Goal: Transaction & Acquisition: Subscribe to service/newsletter

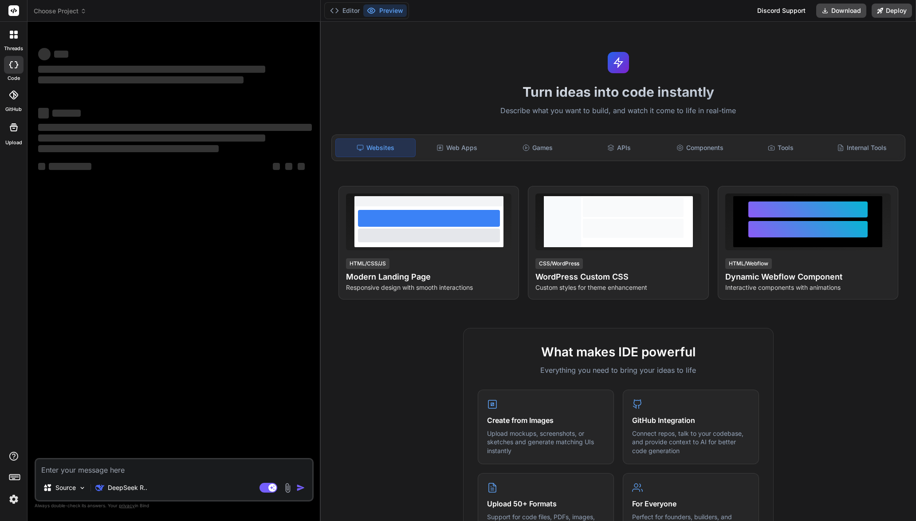
click at [16, 496] on img at bounding box center [13, 499] width 15 height 15
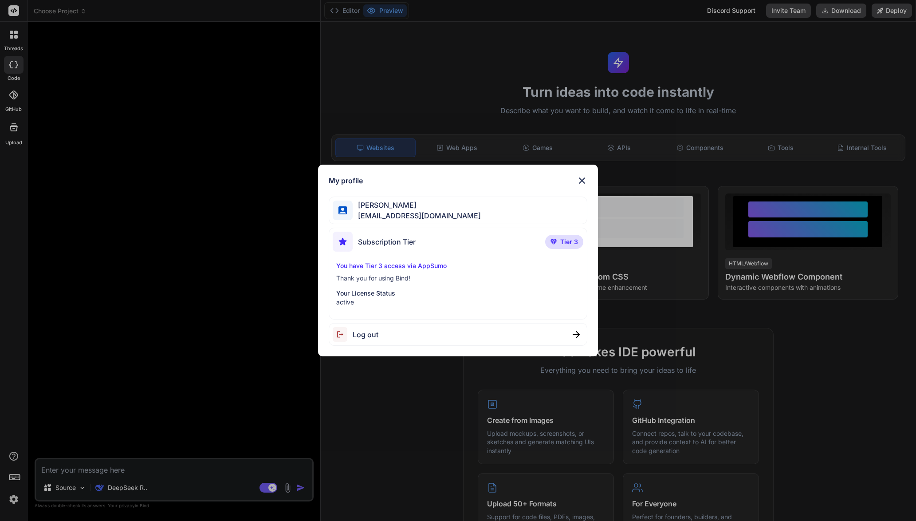
click at [567, 243] on span "Tier 3" at bounding box center [569, 241] width 18 height 9
click at [476, 257] on div "Subscription Tier Tier 3 You have Tier 3 access via AppSumo Thank you for using…" at bounding box center [458, 274] width 259 height 92
click at [399, 286] on div "You have Tier 3 access via AppSumo Thank you for using Bind! Your License Statu…" at bounding box center [458, 283] width 251 height 45
click at [384, 290] on p "Your License Status" at bounding box center [458, 293] width 244 height 9
drag, startPoint x: 582, startPoint y: 177, endPoint x: 567, endPoint y: 179, distance: 15.3
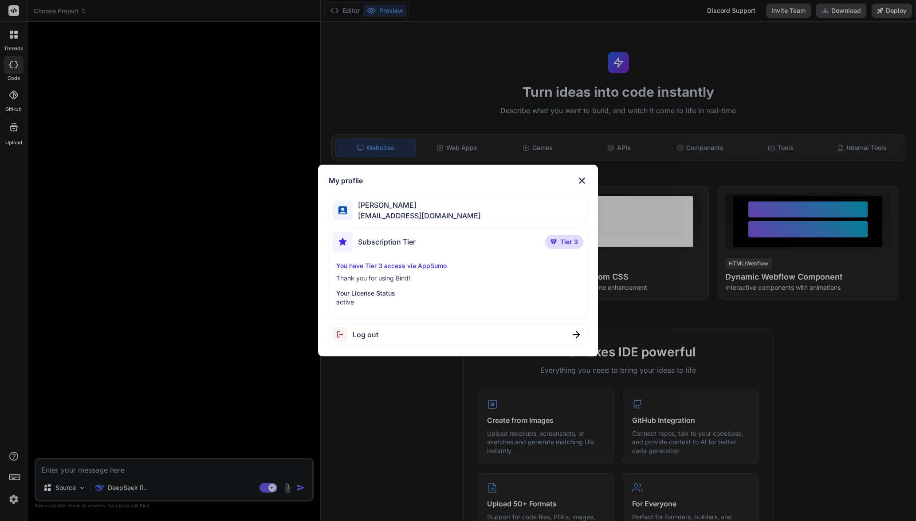
click at [583, 177] on img at bounding box center [582, 180] width 11 height 11
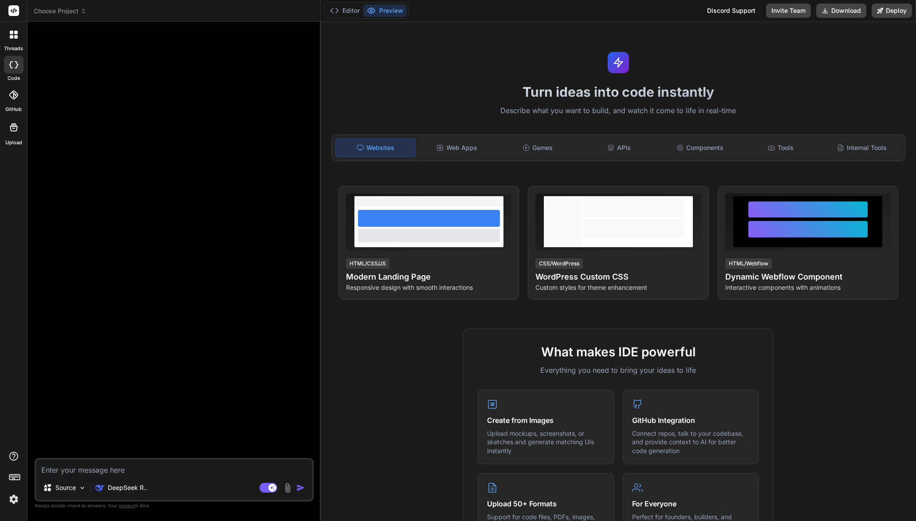
click at [71, 13] on span "Choose Project" at bounding box center [60, 11] width 53 height 9
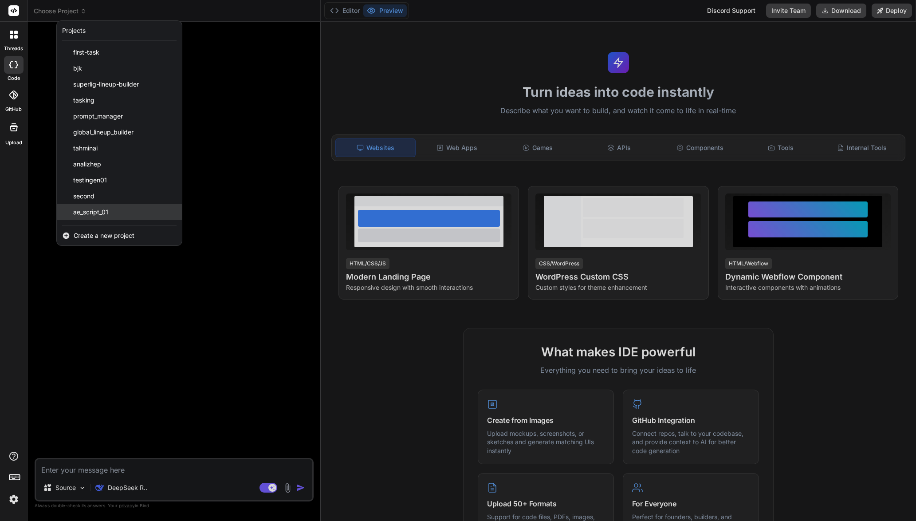
click at [104, 211] on span "ae_script_01" at bounding box center [90, 212] width 35 height 9
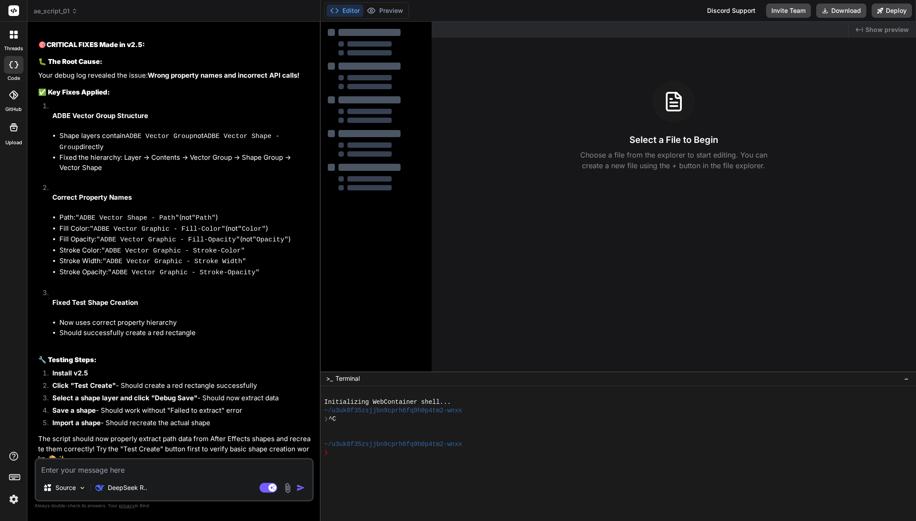
type textarea "x"
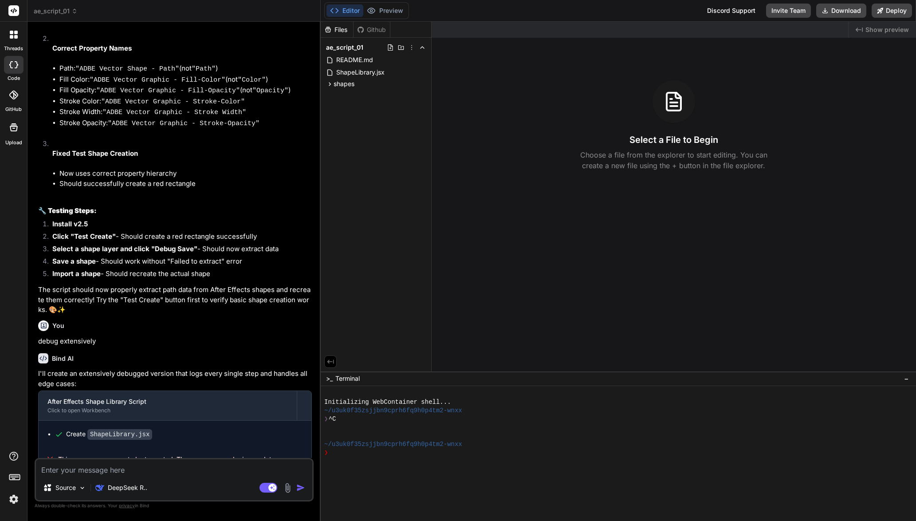
scroll to position [1620, 0]
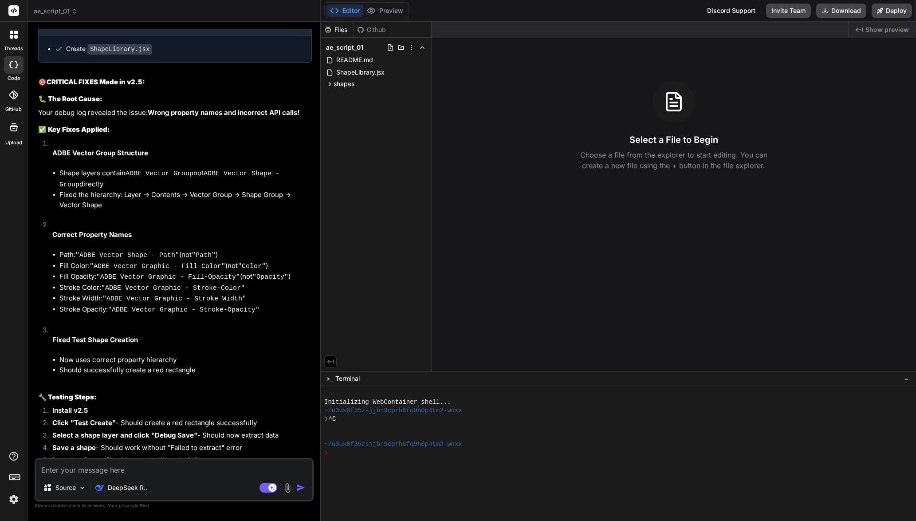
click at [42, 7] on span "ae_script_01" at bounding box center [56, 11] width 44 height 9
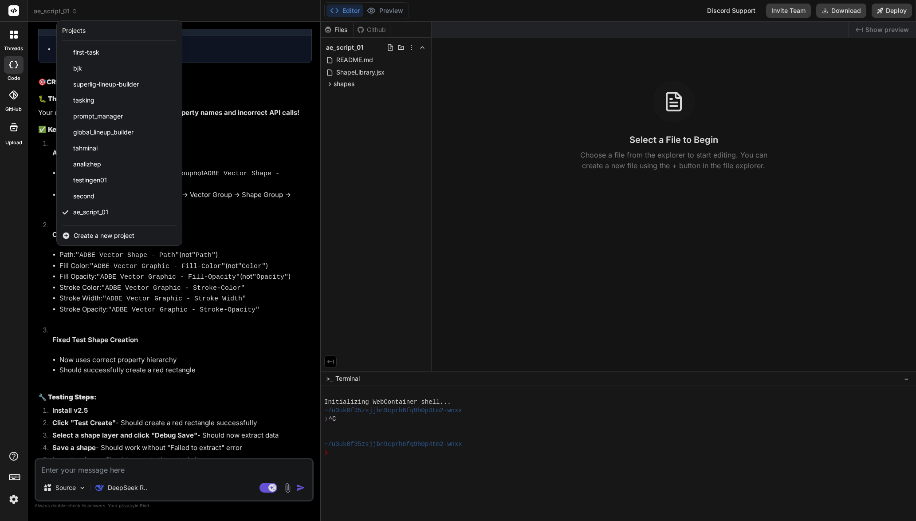
click at [97, 236] on span "Create a new project" at bounding box center [104, 235] width 61 height 9
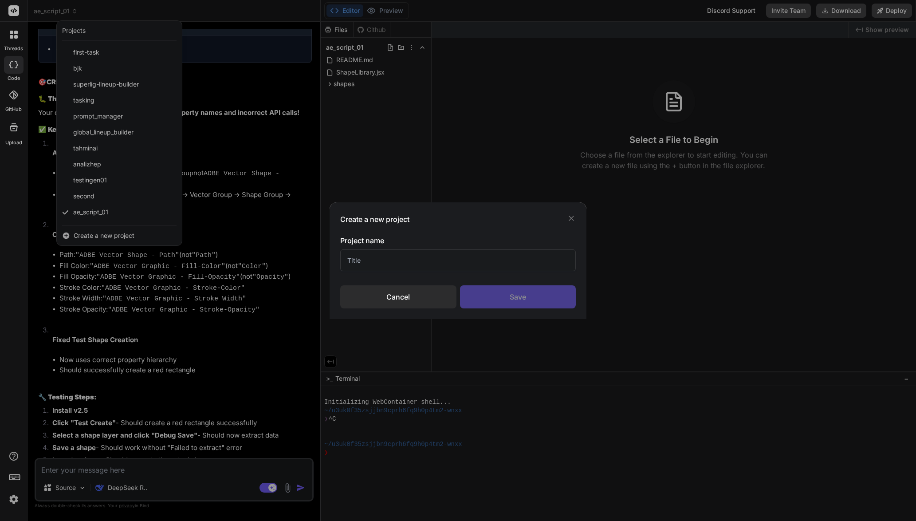
click at [388, 254] on input "text" at bounding box center [457, 260] width 235 height 22
click at [388, 261] on input "text" at bounding box center [457, 260] width 235 height 22
type input "12"
click at [494, 296] on div "Save" at bounding box center [518, 296] width 116 height 23
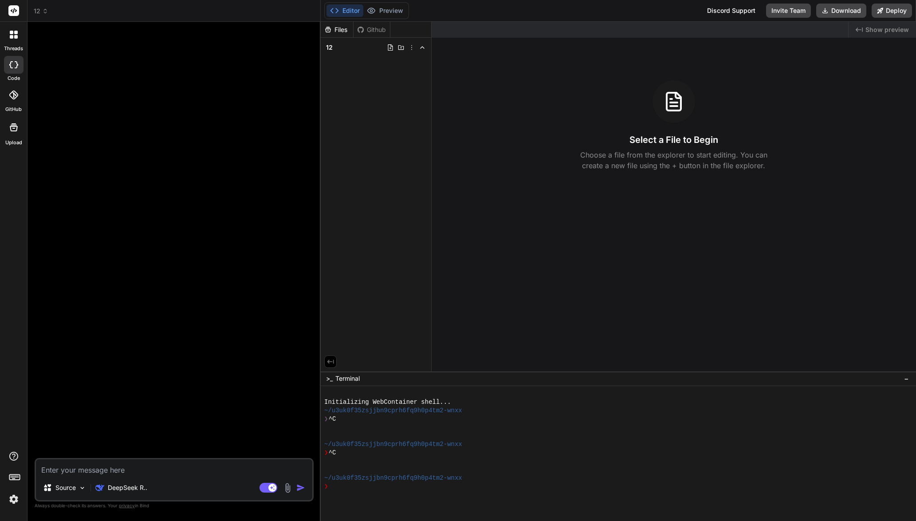
click at [41, 12] on span "12" at bounding box center [41, 11] width 15 height 9
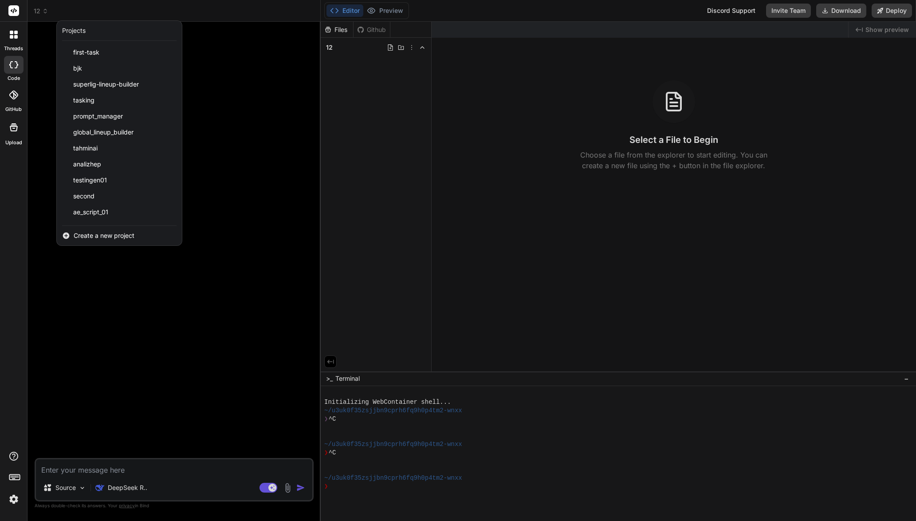
click at [163, 290] on div at bounding box center [458, 260] width 916 height 521
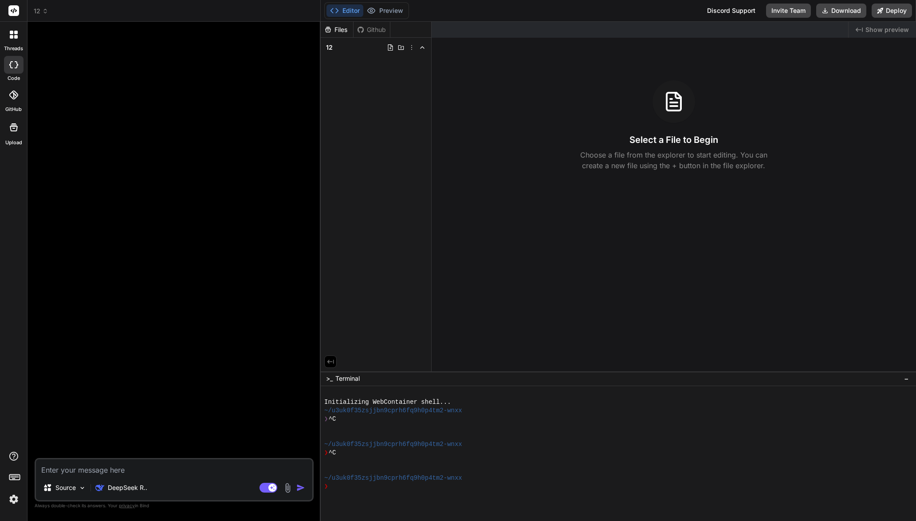
click at [46, 13] on icon at bounding box center [45, 11] width 6 height 6
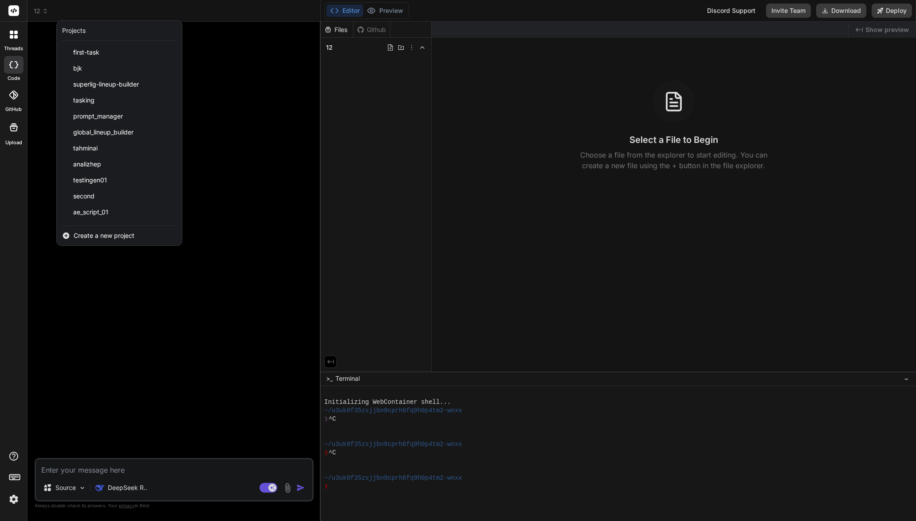
click at [246, 98] on div at bounding box center [458, 260] width 916 height 521
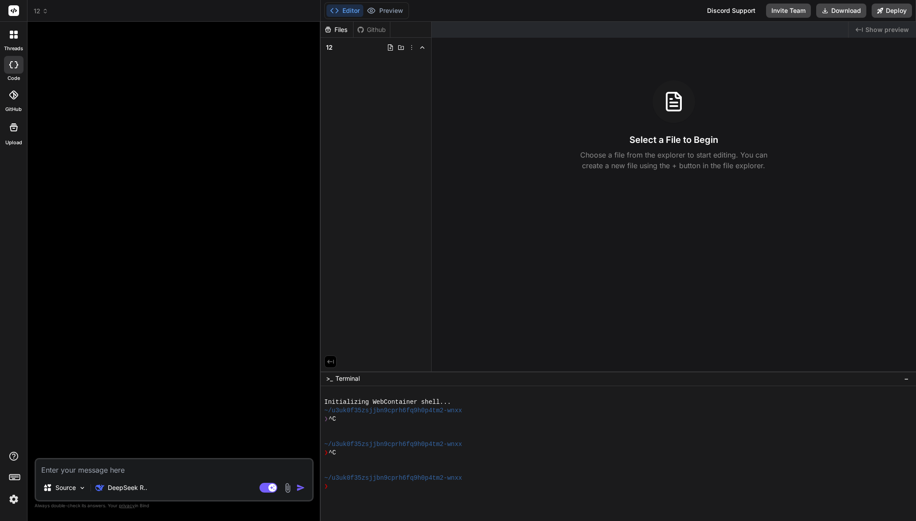
click at [32, 10] on div "12 Created with Pixso." at bounding box center [174, 11] width 293 height 9
click at [40, 9] on span "12" at bounding box center [41, 11] width 15 height 9
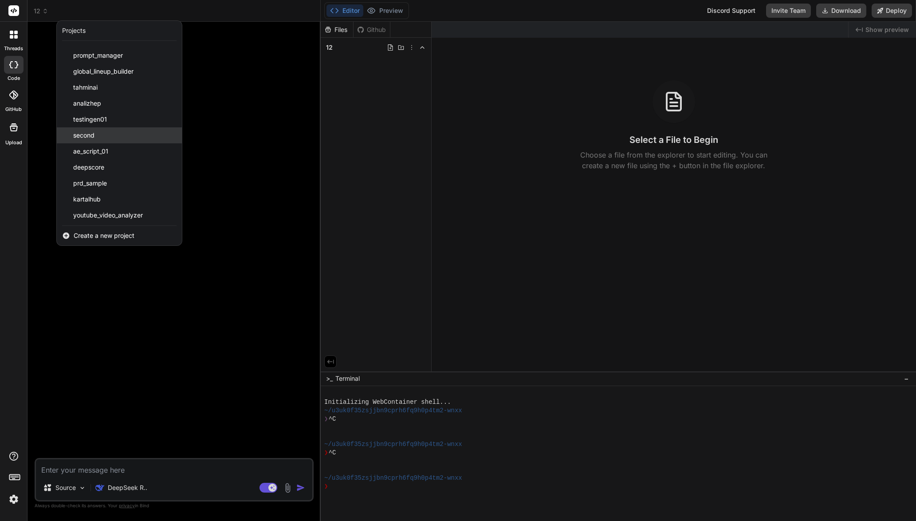
scroll to position [158, 0]
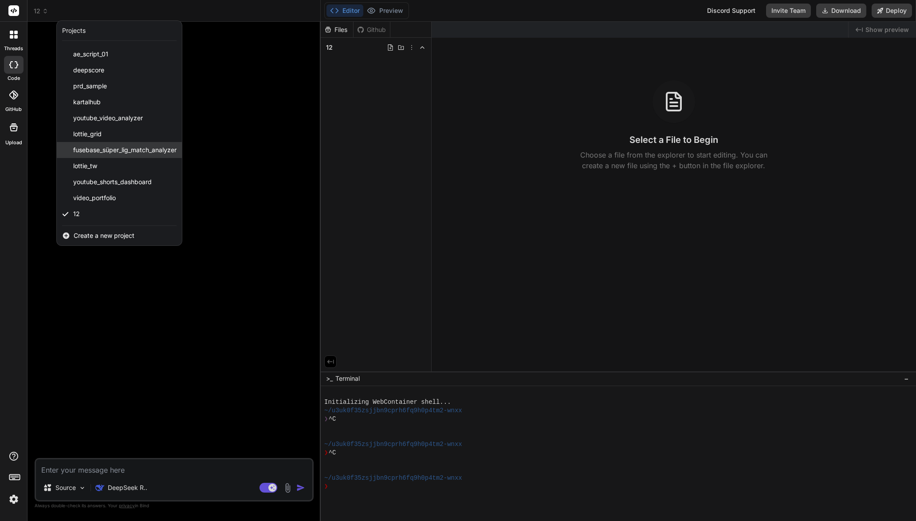
click at [133, 153] on span "fusebase_süper_lig_match_analyzer" at bounding box center [124, 150] width 103 height 9
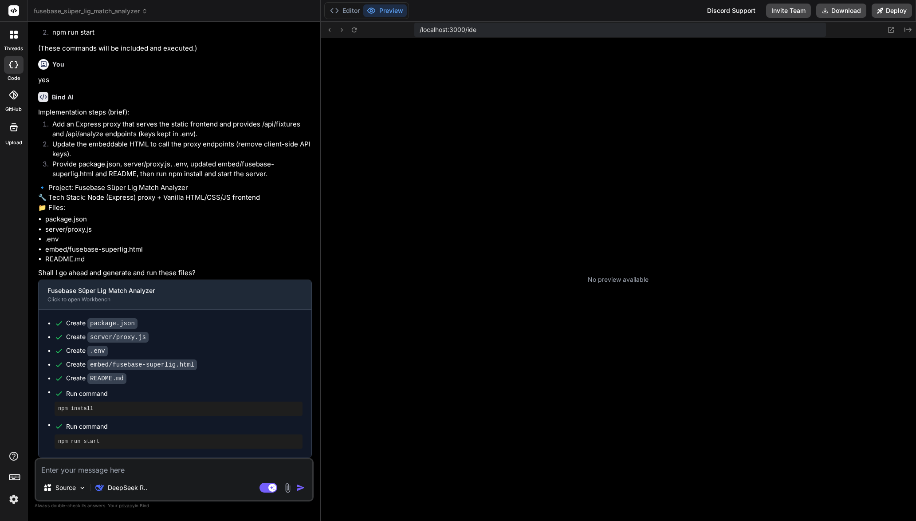
scroll to position [287, 0]
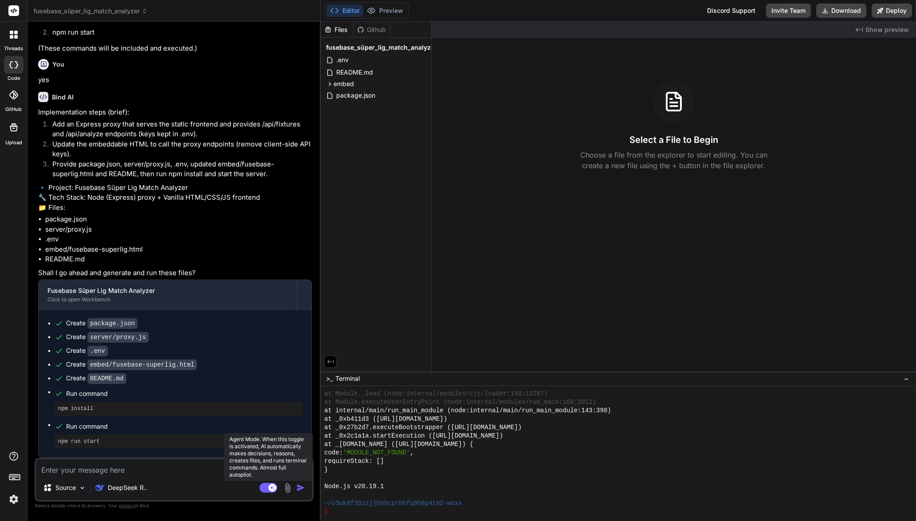
click at [271, 491] on rect at bounding box center [269, 488] width 18 height 10
type textarea "x"
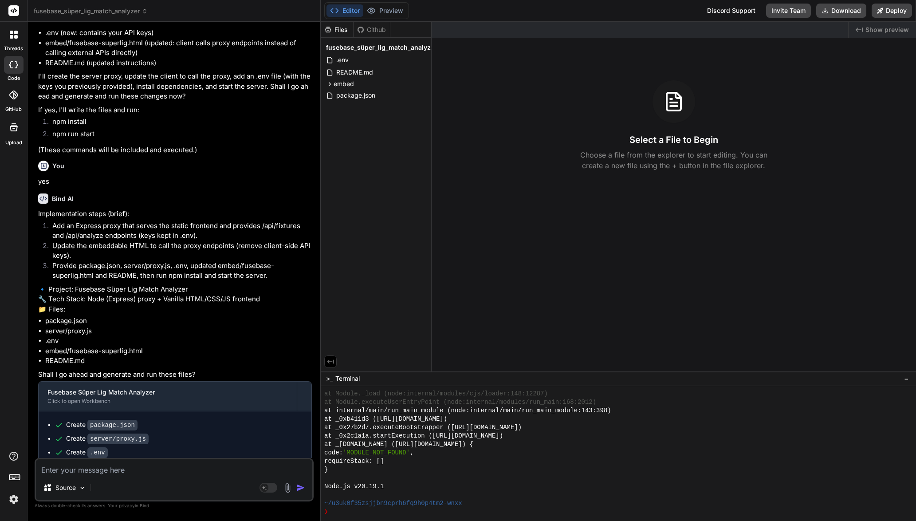
scroll to position [1150, 0]
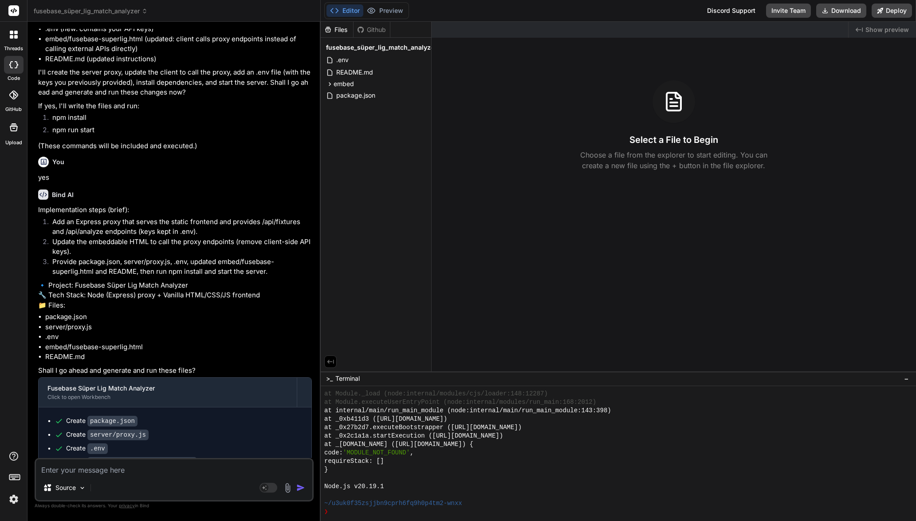
click at [179, 477] on div "Source Agent Mode. When this toggle is activated, AI automatically makes decisi…" at bounding box center [174, 479] width 279 height 43
click at [176, 471] on textarea at bounding box center [174, 467] width 276 height 16
type textarea "y"
type textarea "x"
type textarea "ye"
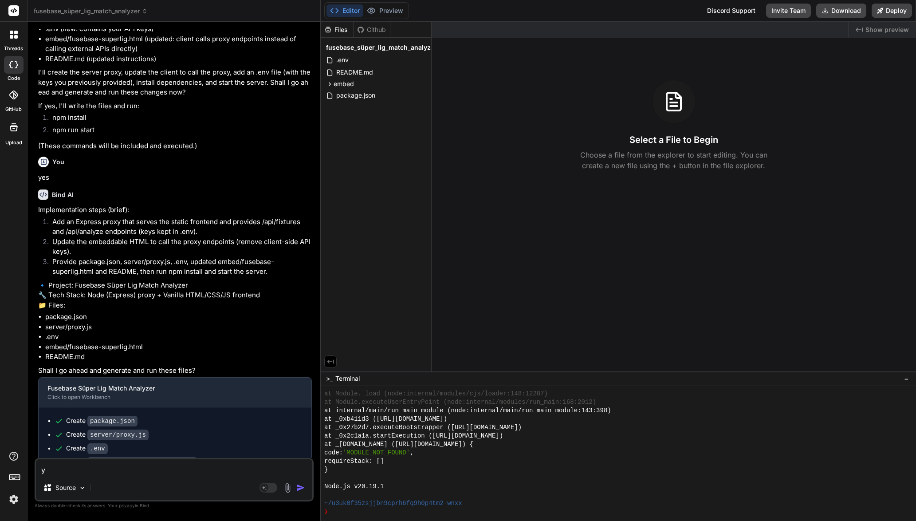
type textarea "x"
type textarea "yes"
type textarea "x"
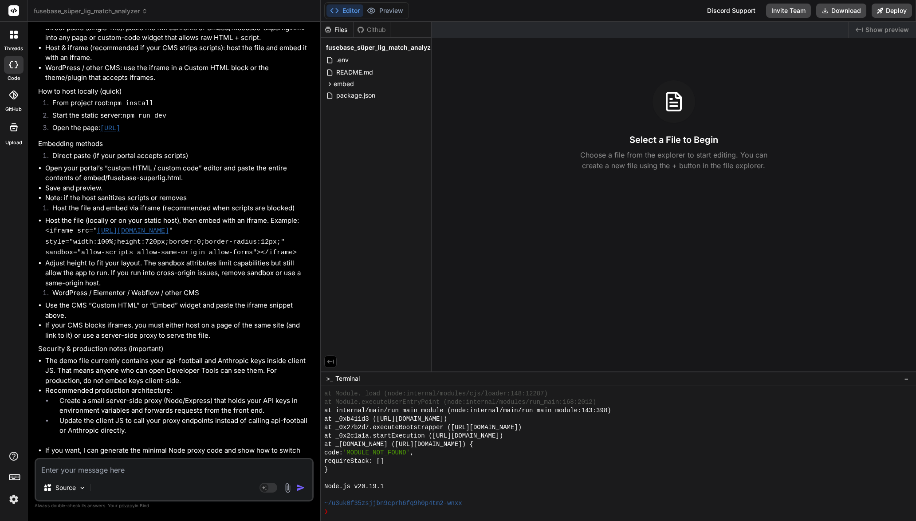
scroll to position [399, 0]
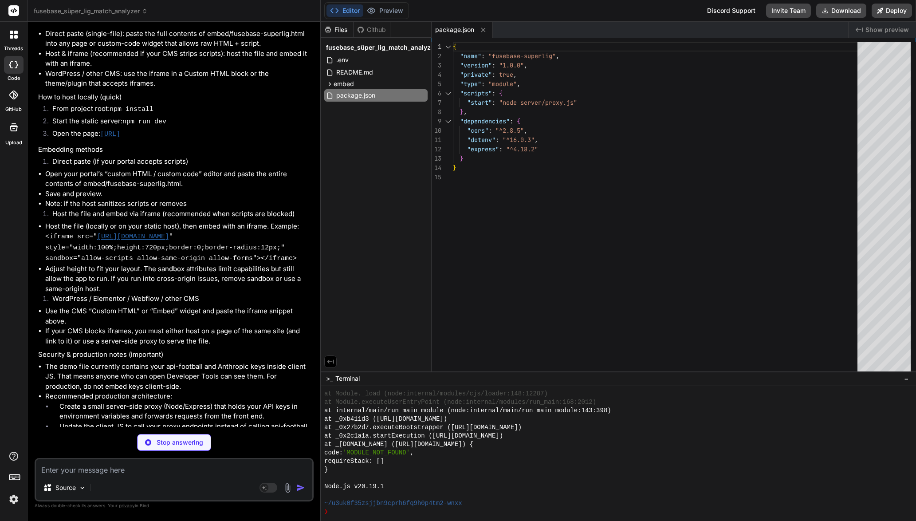
type textarea "x"
type textarea "app.get("/", (req, res) => { res.sendFile(path.join(__dirname, "embed", "fuseba…"
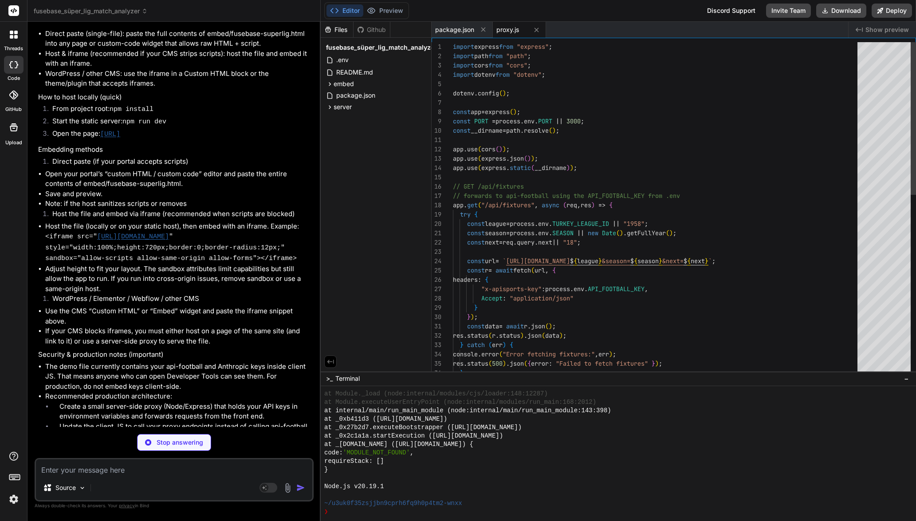
type textarea "x"
type textarea "API_FOOTBALL_KEY=bb74848ef6364881fc7720f109a26d62 ANTHROPIC_KEY=sk-ant-api03-Xw…"
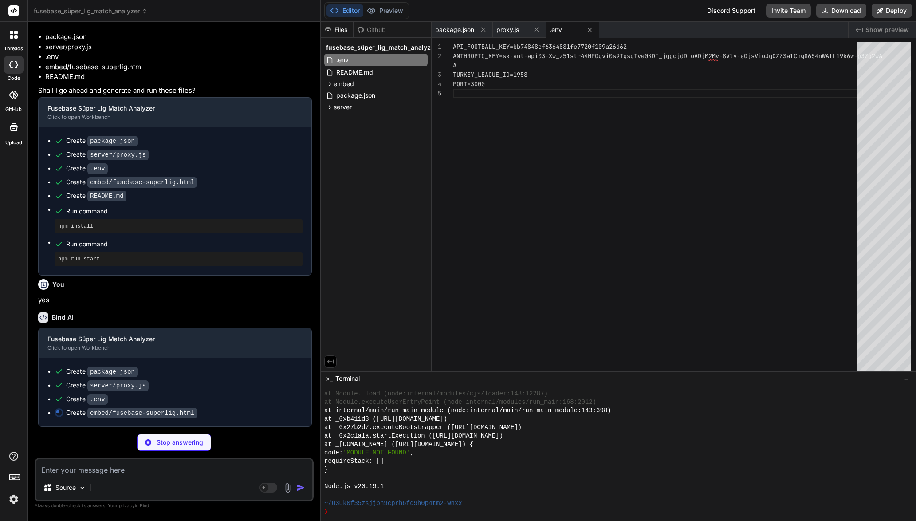
scroll to position [1509, 0]
type textarea "x"
type textarea "fetchMatches(); renderSelected(); // periodic refresh every 5 minutes setInterv…"
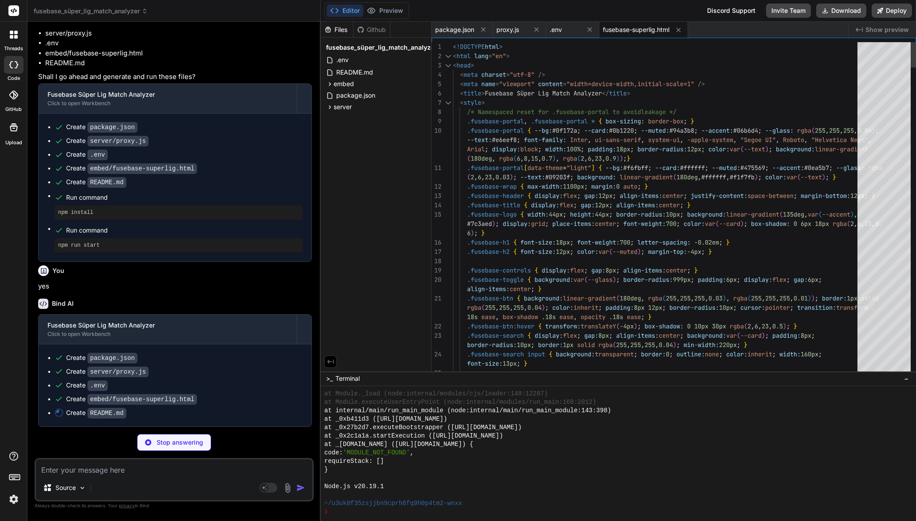
type textarea "x"
type textarea "- If you prefer a different port, update PORT in .env or set process.env.PORT b…"
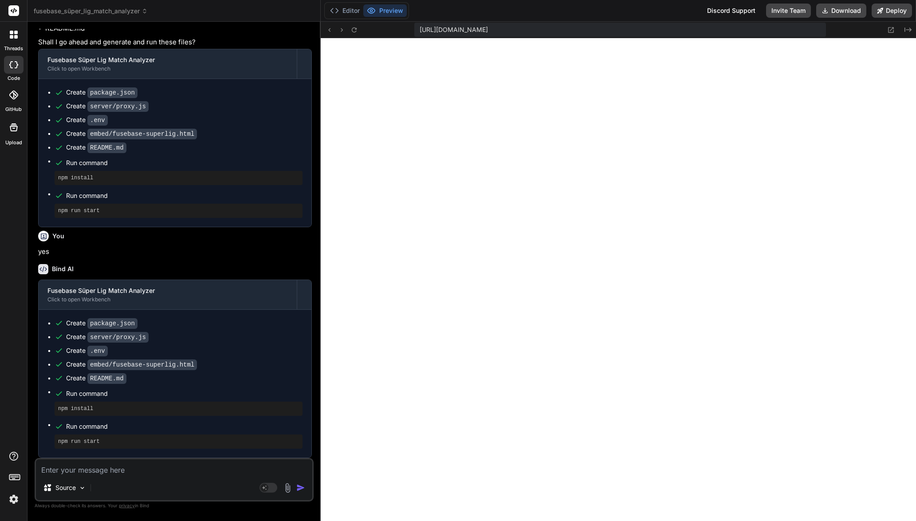
scroll to position [1558, 0]
click at [340, 6] on button "Editor" at bounding box center [345, 10] width 37 height 12
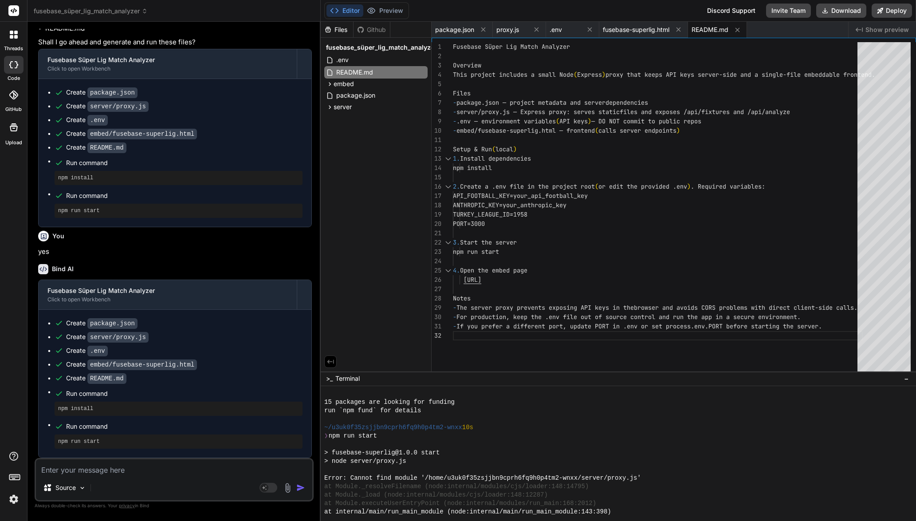
scroll to position [497, 0]
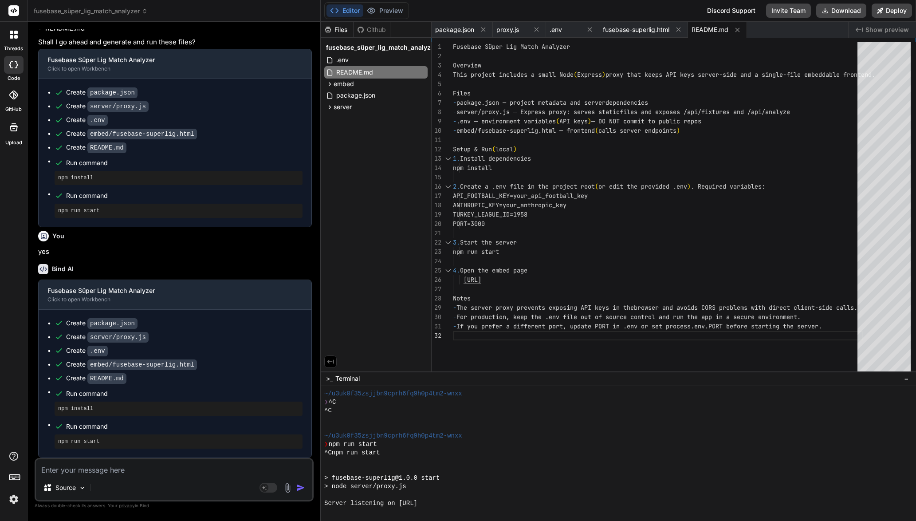
click at [97, 13] on span "fusebase_süper_lig_match_analyzer" at bounding box center [91, 11] width 114 height 9
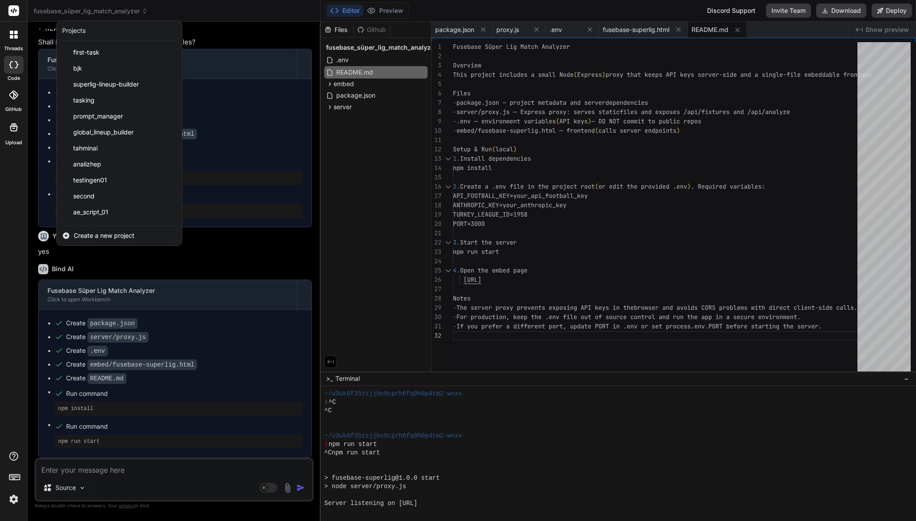
scroll to position [158, 0]
click at [380, 9] on div at bounding box center [458, 260] width 916 height 521
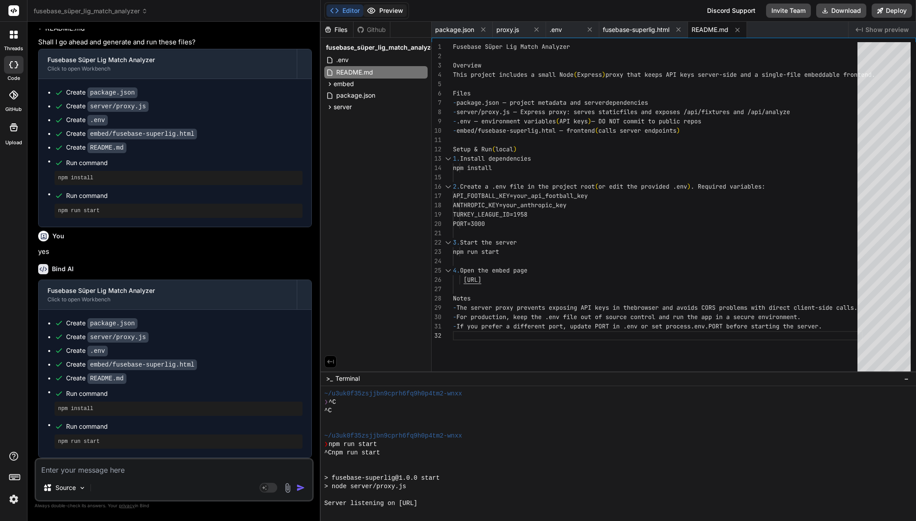
click at [382, 10] on button "Preview" at bounding box center [384, 10] width 43 height 12
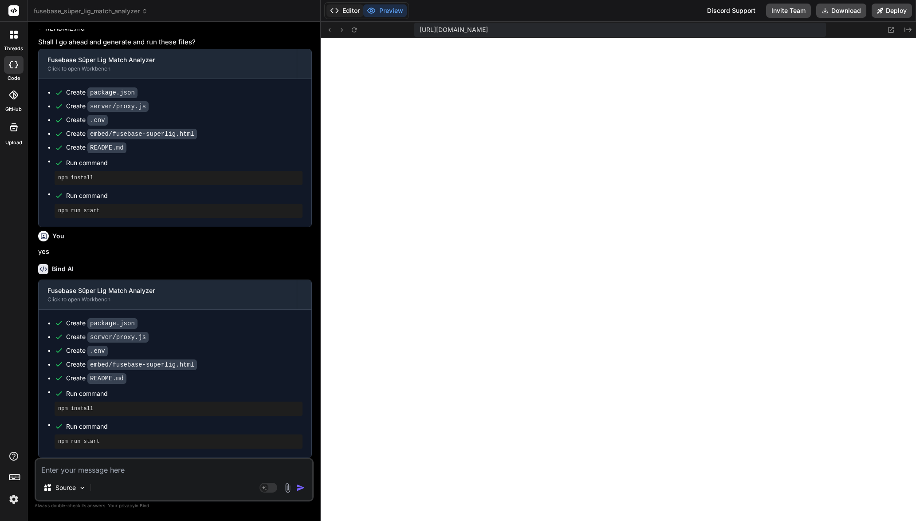
click at [361, 12] on button "Editor" at bounding box center [345, 10] width 37 height 12
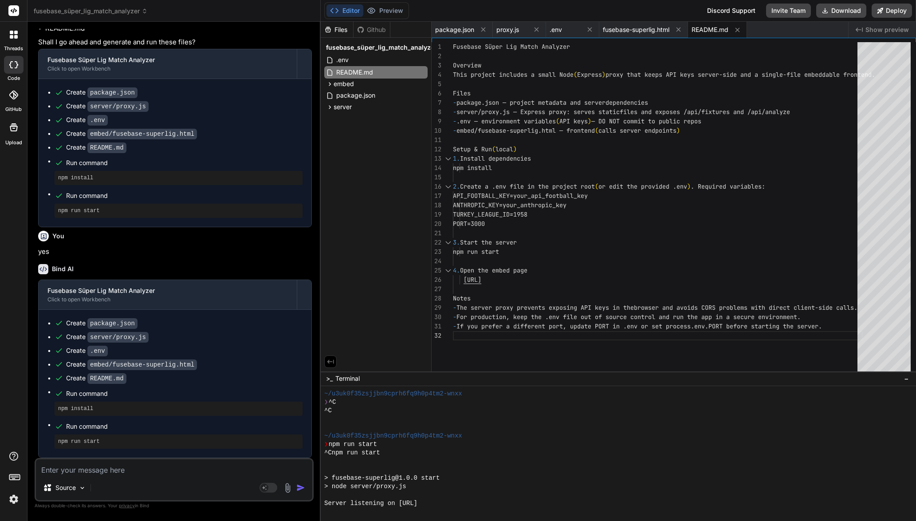
scroll to position [1558, 0]
click at [390, 8] on button "Preview" at bounding box center [384, 10] width 43 height 12
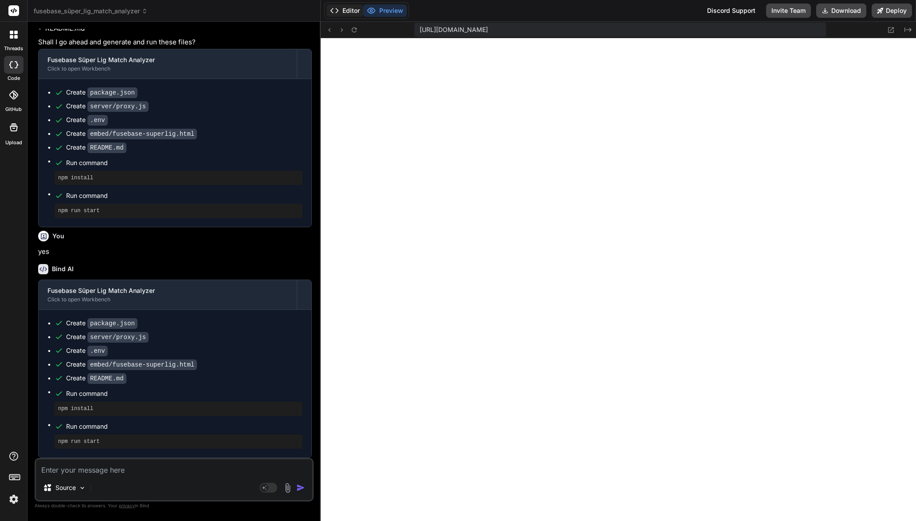
drag, startPoint x: 347, startPoint y: 13, endPoint x: 336, endPoint y: 16, distance: 11.0
click at [347, 12] on button "Editor" at bounding box center [345, 10] width 37 height 12
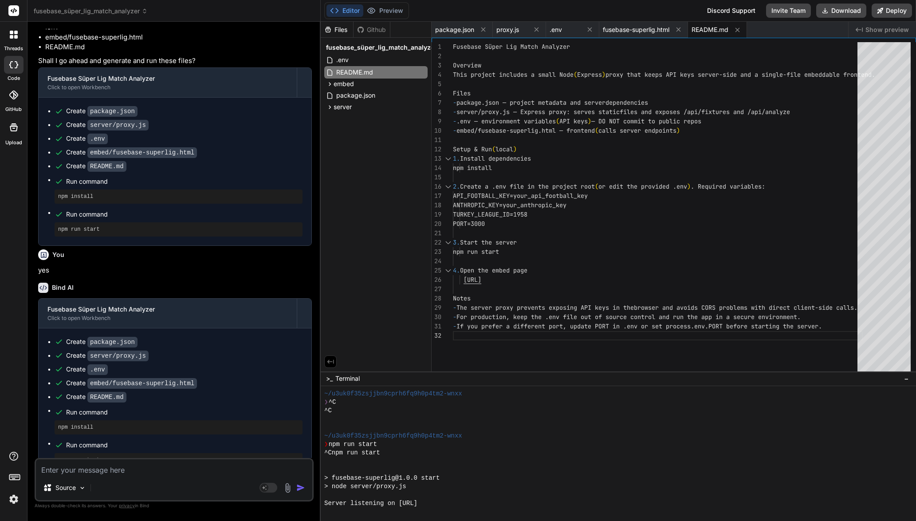
scroll to position [1425, 0]
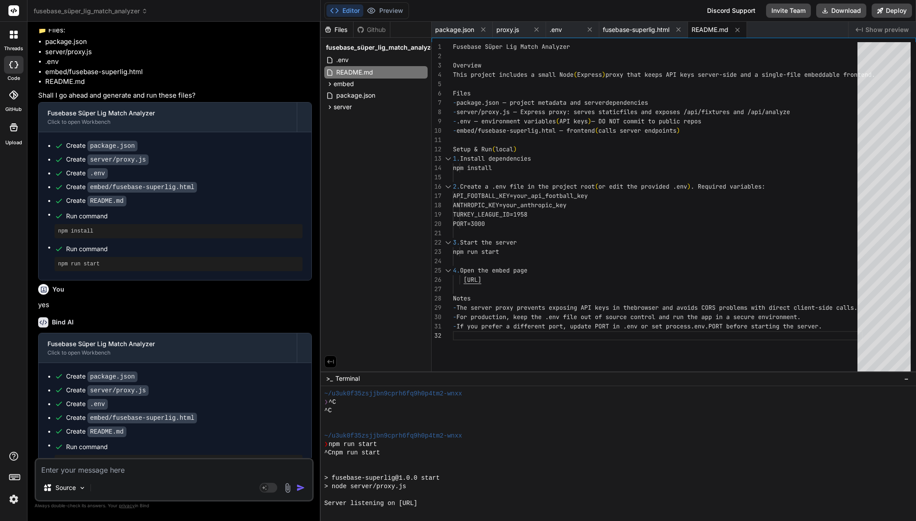
click at [13, 13] on icon at bounding box center [14, 10] width 7 height 5
click at [15, 9] on rect at bounding box center [13, 10] width 11 height 11
click at [13, 38] on icon at bounding box center [14, 35] width 8 height 8
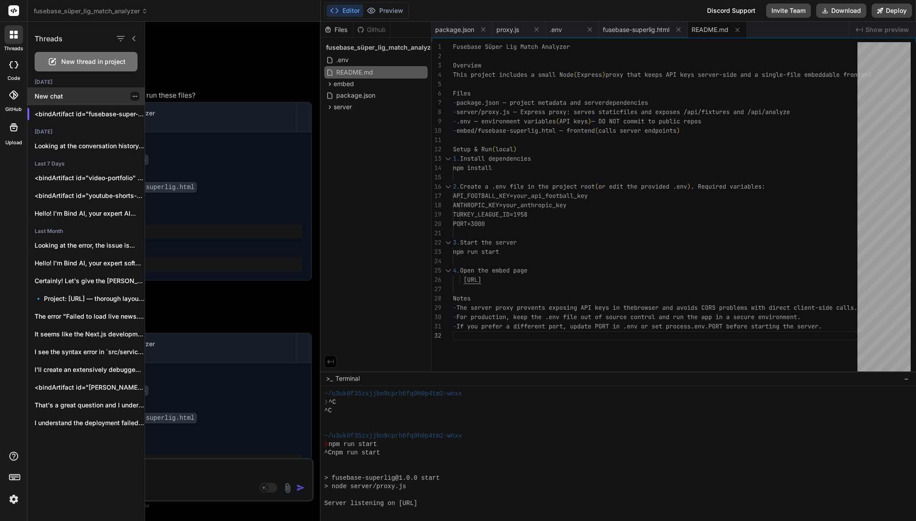
click at [57, 94] on p "New chat" at bounding box center [90, 96] width 110 height 9
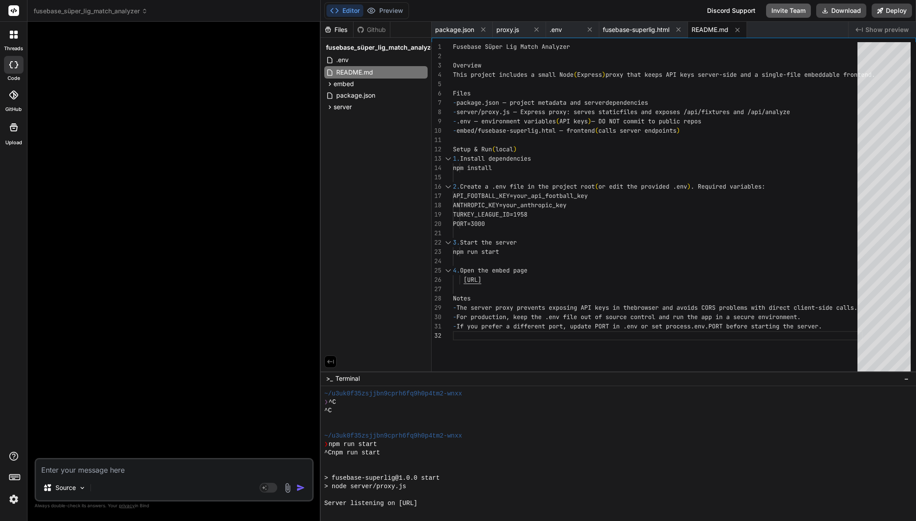
click at [787, 10] on button "Invite Team" at bounding box center [788, 11] width 45 height 14
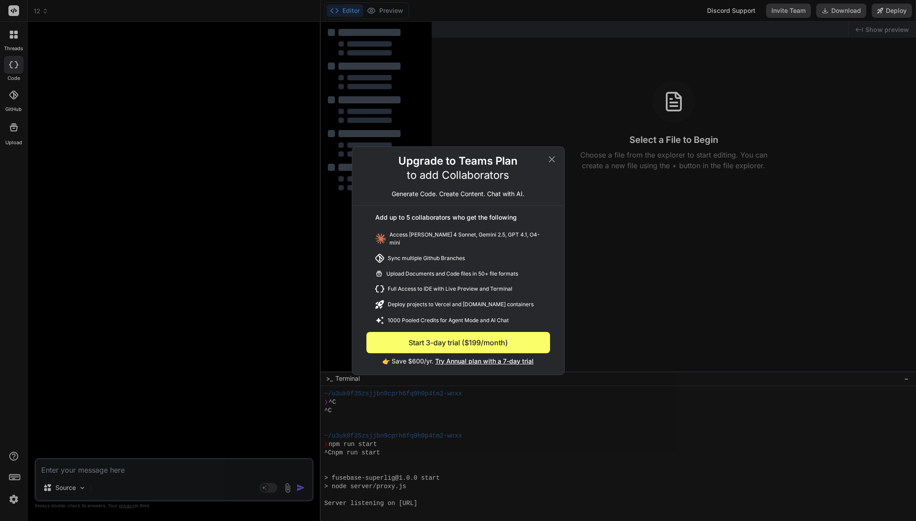
type textarea "x"
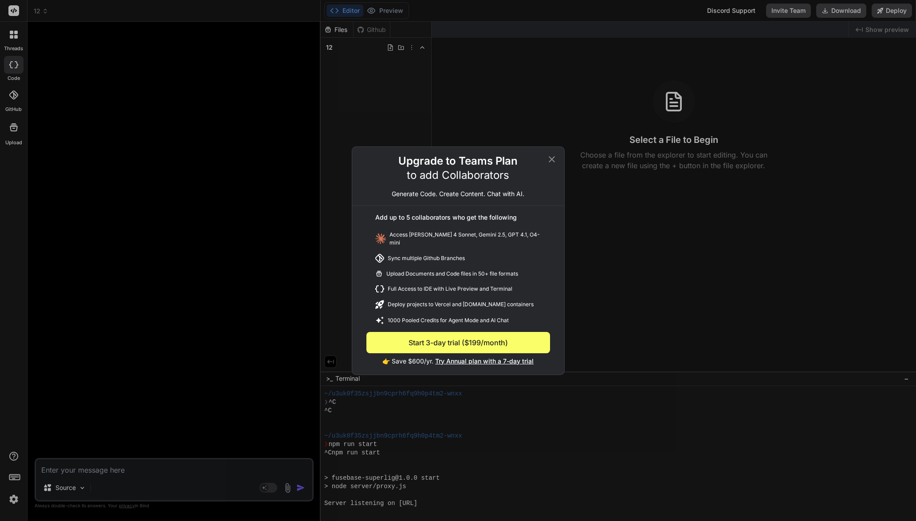
click at [554, 163] on icon at bounding box center [552, 159] width 11 height 11
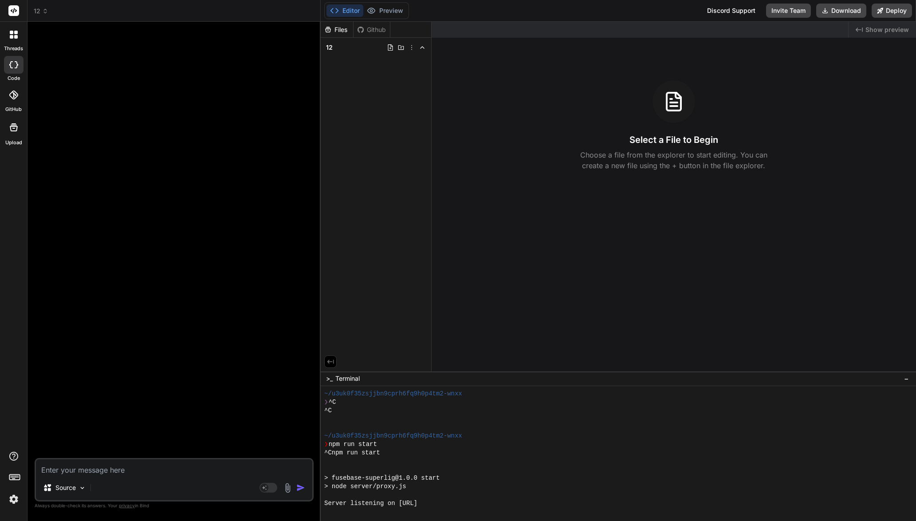
click at [22, 500] on div at bounding box center [13, 479] width 27 height 56
click at [16, 501] on img at bounding box center [13, 499] width 15 height 15
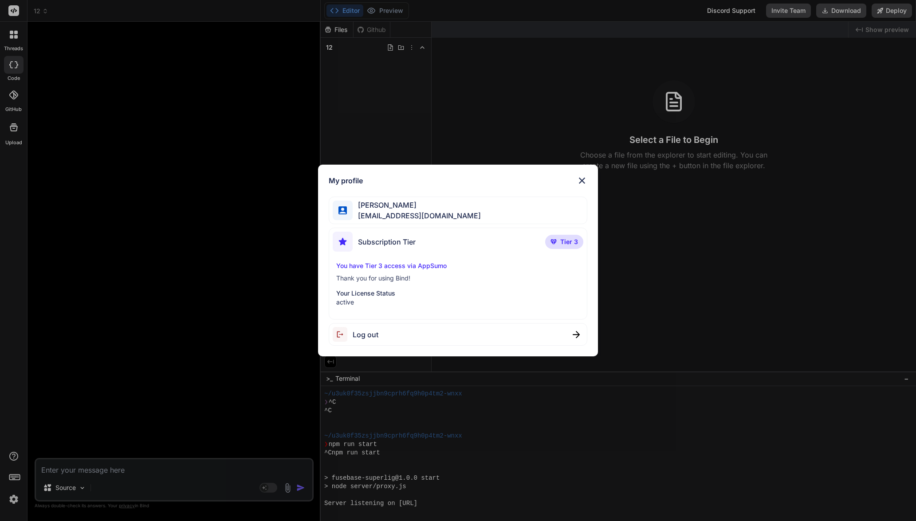
click at [571, 240] on span "Tier 3" at bounding box center [569, 241] width 18 height 9
drag, startPoint x: 388, startPoint y: 238, endPoint x: 385, endPoint y: 259, distance: 21.2
click at [389, 238] on span "Subscription Tier" at bounding box center [387, 241] width 58 height 11
click at [375, 295] on p "Your License Status" at bounding box center [458, 293] width 244 height 9
click at [382, 268] on p "You have Tier 3 access via AppSumo" at bounding box center [458, 265] width 244 height 9
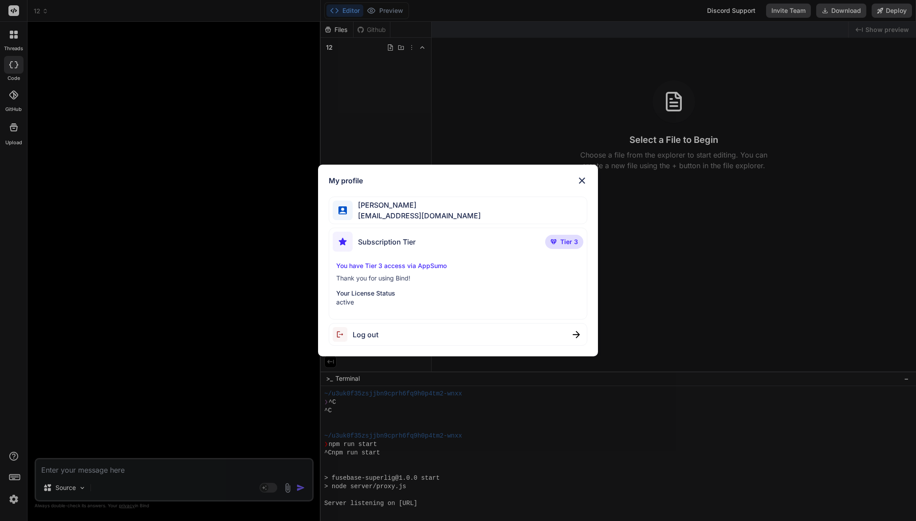
drag, startPoint x: 399, startPoint y: 262, endPoint x: 387, endPoint y: 295, distance: 35.4
click at [399, 263] on p "You have Tier 3 access via AppSumo" at bounding box center [458, 265] width 244 height 9
click at [387, 295] on p "Your License Status" at bounding box center [458, 293] width 244 height 9
click at [197, 253] on div "My profile Seyfi Cem Baskın seyficembaskin@gmail.com Subscription Tier Tier 3 Y…" at bounding box center [458, 260] width 916 height 521
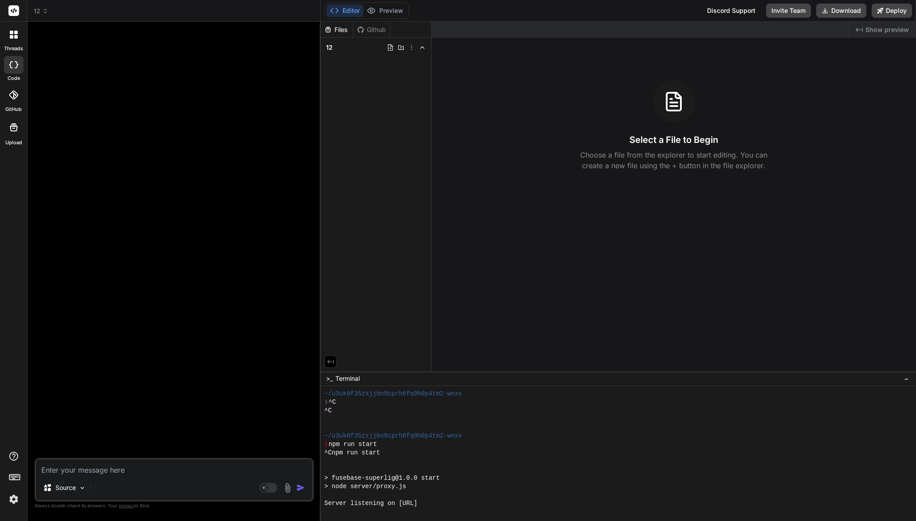
click at [16, 11] on icon at bounding box center [14, 10] width 7 height 5
click at [12, 499] on img at bounding box center [13, 499] width 15 height 15
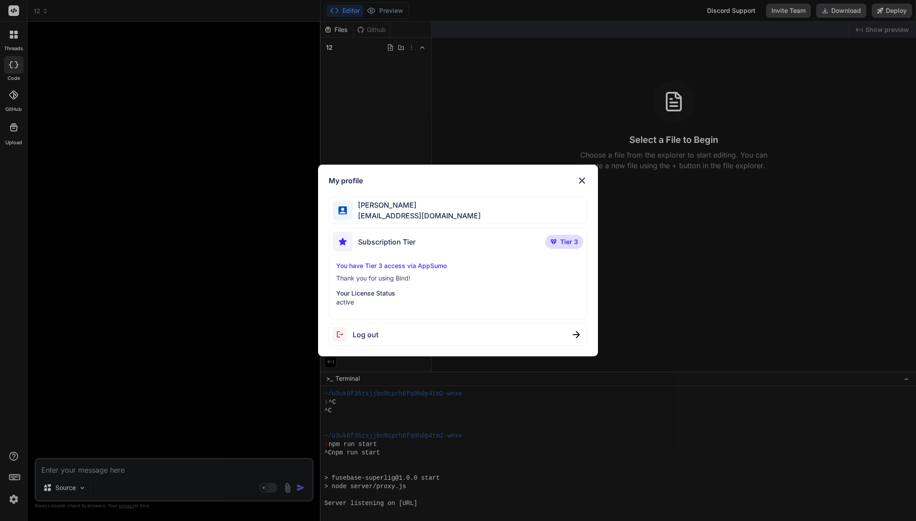
click at [455, 208] on div "Seyfi Cem Baskın seyficembaskin@gmail.com" at bounding box center [458, 211] width 259 height 28
click at [583, 181] on img at bounding box center [582, 180] width 11 height 11
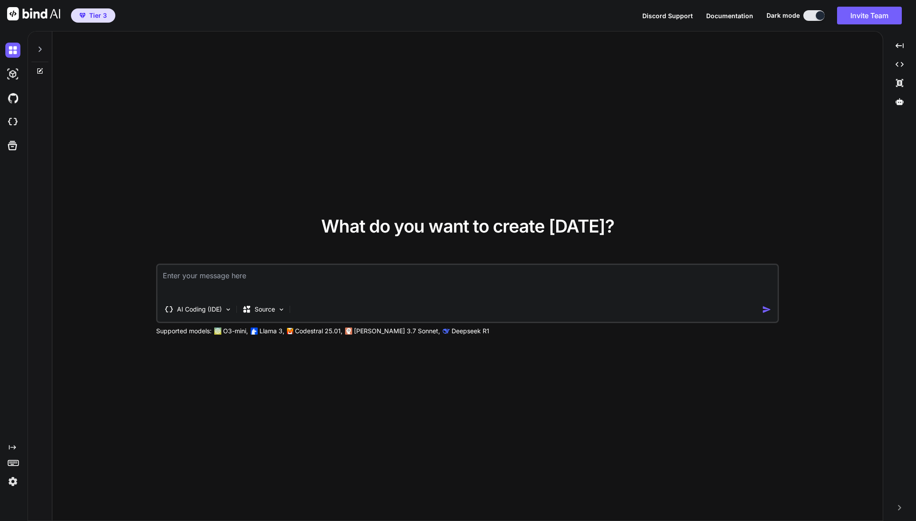
click at [13, 483] on img at bounding box center [12, 481] width 15 height 15
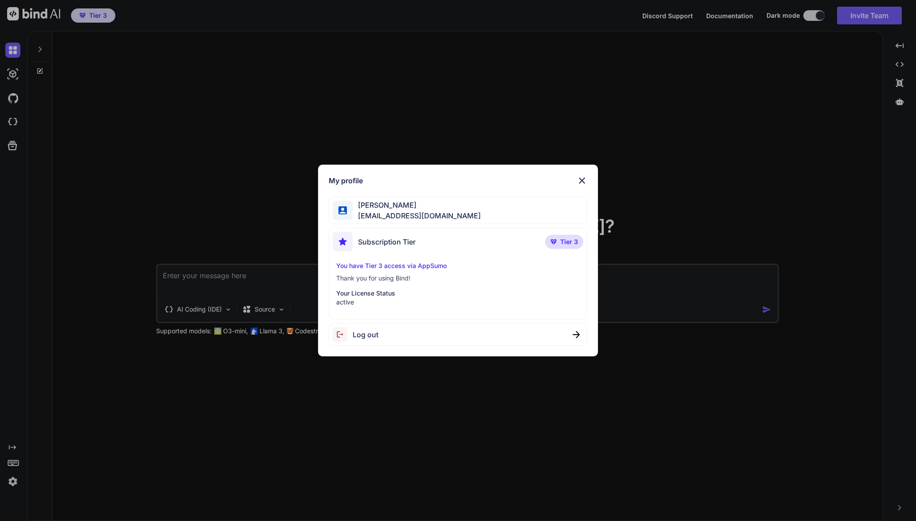
click at [15, 483] on div "My profile Seyfi Cem Baskın seyficembaskin@gmail.com Subscription Tier Tier 3 Y…" at bounding box center [458, 260] width 916 height 521
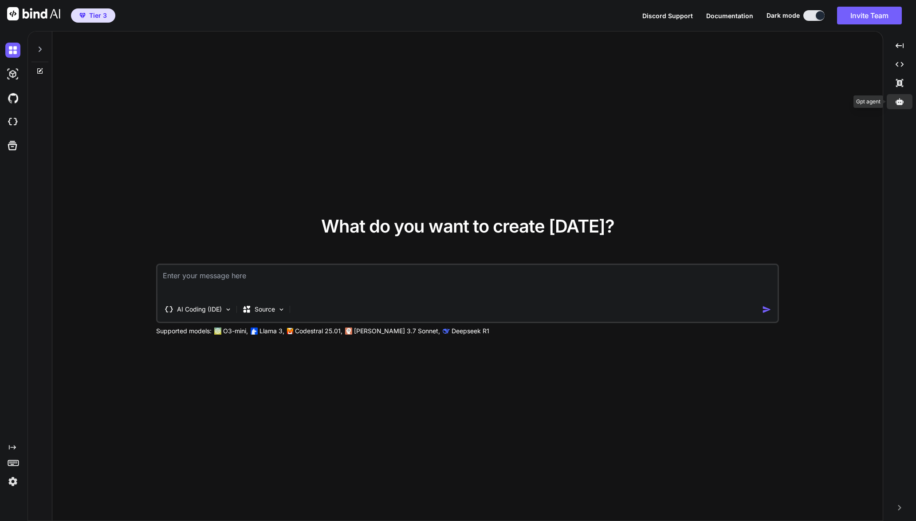
click at [904, 100] on icon at bounding box center [900, 102] width 8 height 8
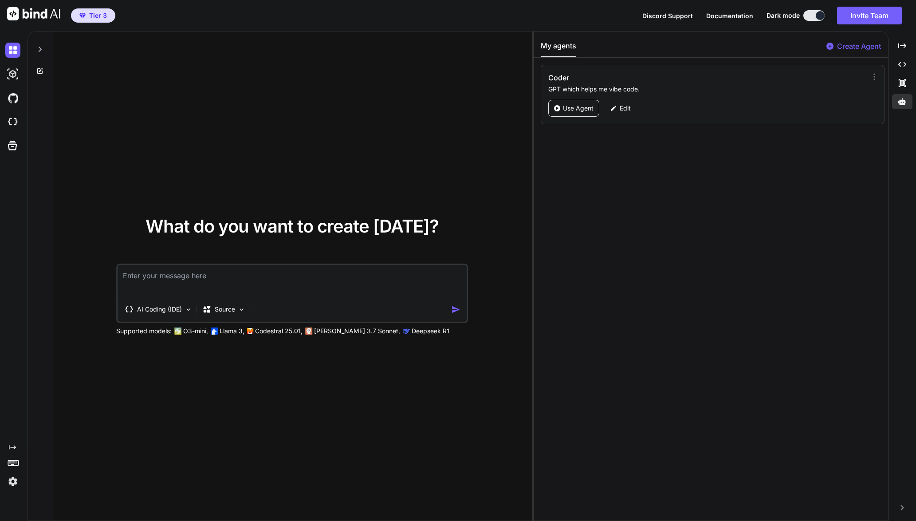
click at [611, 87] on p "GPT which helps me vibe code." at bounding box center [705, 89] width 314 height 9
click at [852, 45] on p "Create Agent" at bounding box center [859, 46] width 44 height 11
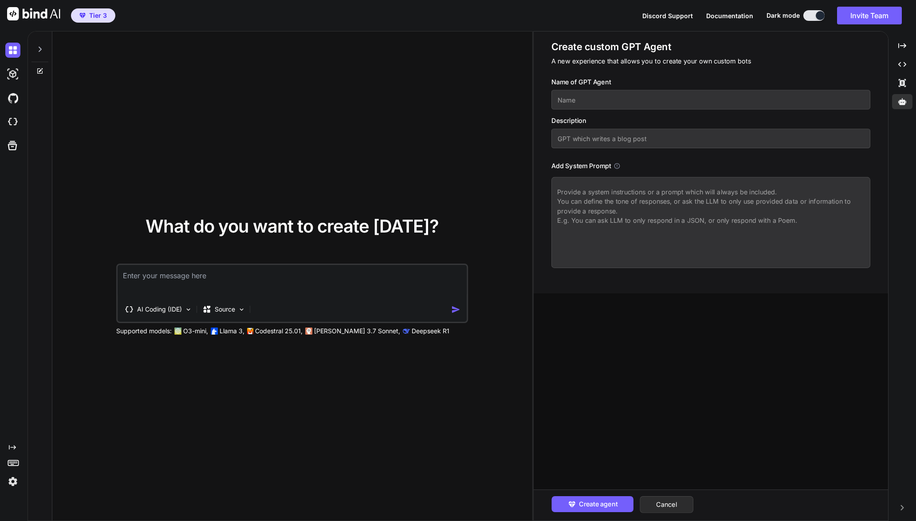
click at [639, 145] on input "text" at bounding box center [710, 139] width 319 height 20
drag, startPoint x: 662, startPoint y: 210, endPoint x: 663, endPoint y: 215, distance: 5.1
click at [662, 211] on textarea at bounding box center [710, 222] width 319 height 91
drag, startPoint x: 678, startPoint y: 227, endPoint x: 648, endPoint y: 221, distance: 30.5
click at [648, 221] on textarea at bounding box center [710, 222] width 319 height 91
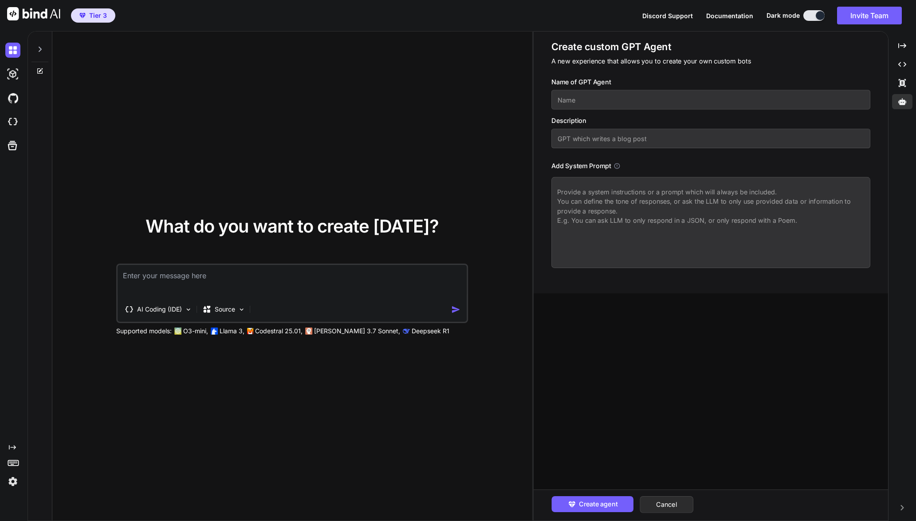
click at [675, 226] on textarea at bounding box center [710, 222] width 319 height 91
drag, startPoint x: 711, startPoint y: 235, endPoint x: 695, endPoint y: 231, distance: 16.9
drag, startPoint x: 695, startPoint y: 231, endPoint x: 673, endPoint y: 224, distance: 22.9
click at [659, 215] on textarea at bounding box center [710, 222] width 319 height 91
drag, startPoint x: 690, startPoint y: 214, endPoint x: 676, endPoint y: 211, distance: 14.5
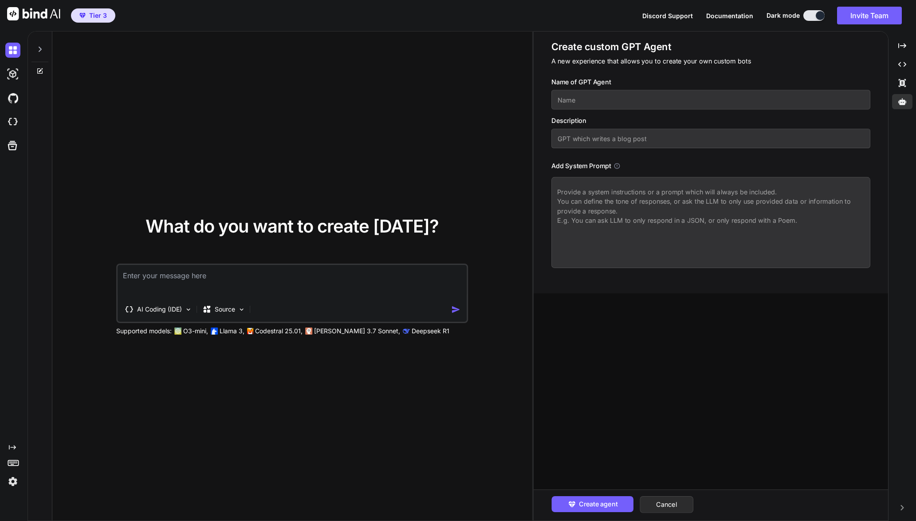
drag, startPoint x: 676, startPoint y: 211, endPoint x: 672, endPoint y: 209, distance: 4.8
click at [666, 202] on textarea at bounding box center [710, 222] width 319 height 91
click at [184, 312] on div "AI Coding (IDE)" at bounding box center [158, 309] width 75 height 18
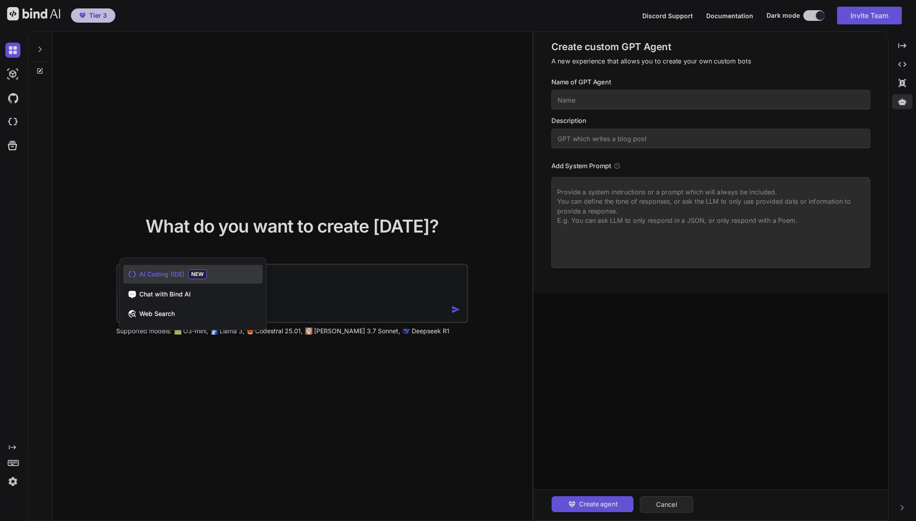
click at [215, 376] on div at bounding box center [458, 260] width 916 height 521
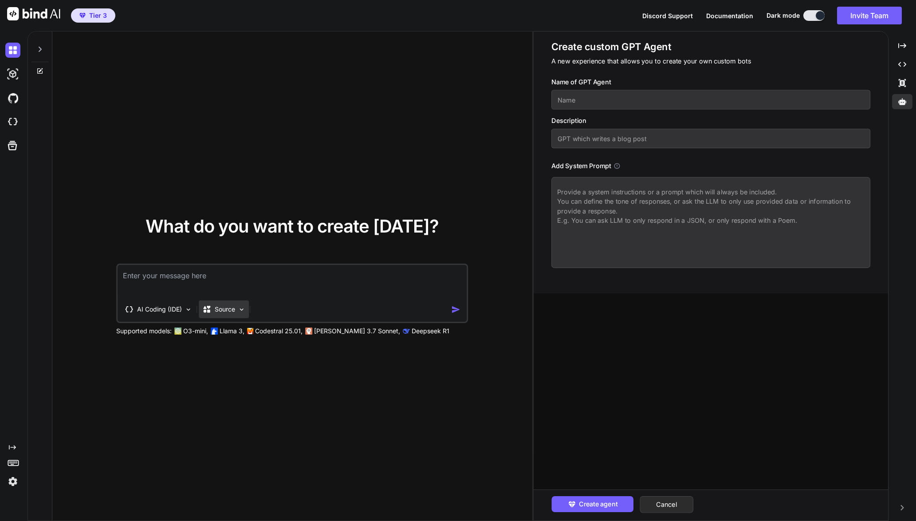
click at [240, 313] on img at bounding box center [242, 310] width 8 height 8
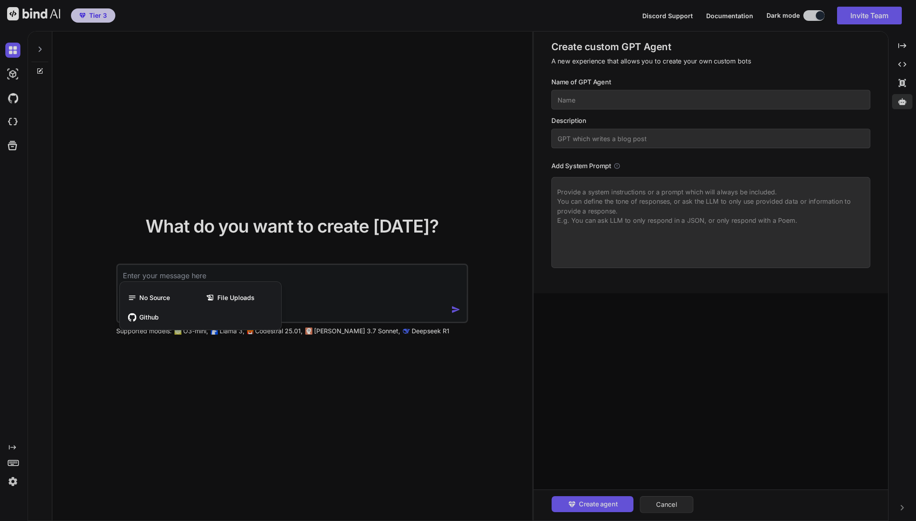
click at [245, 378] on div at bounding box center [458, 260] width 916 height 521
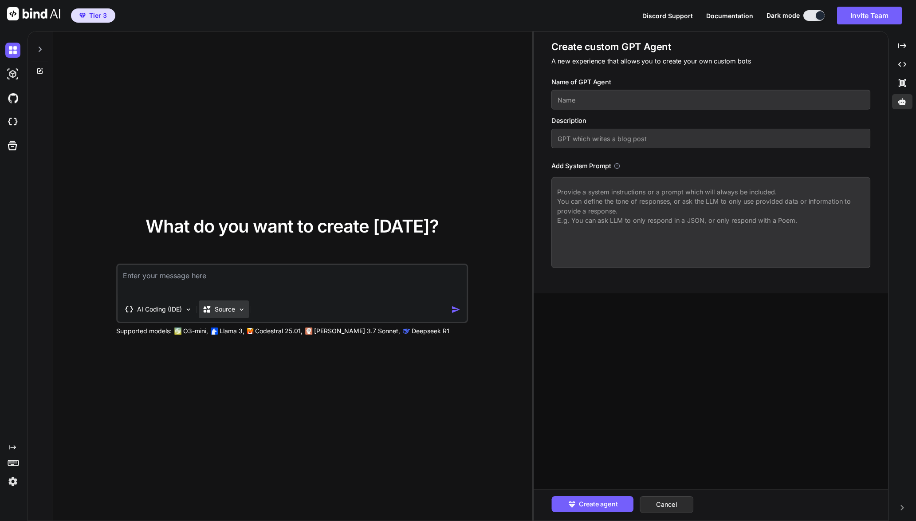
click at [220, 316] on div "Source" at bounding box center [224, 309] width 50 height 18
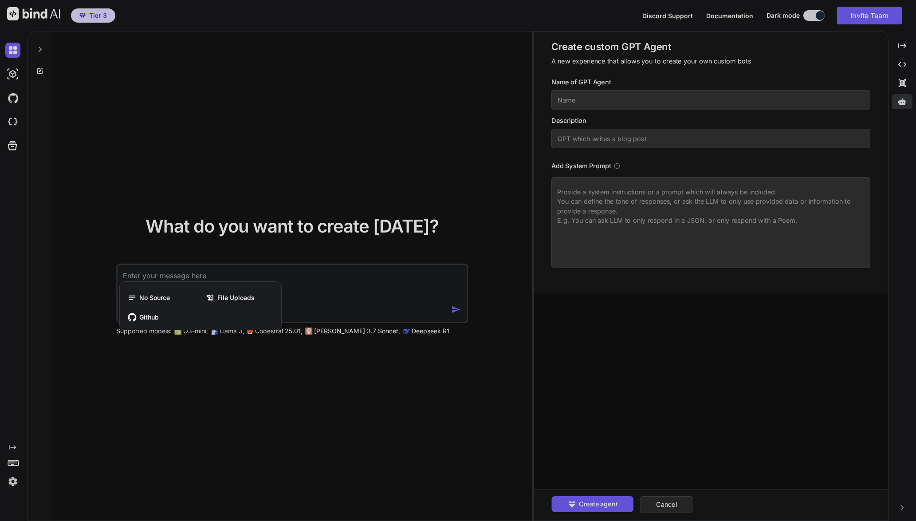
click at [256, 381] on div at bounding box center [458, 260] width 916 height 521
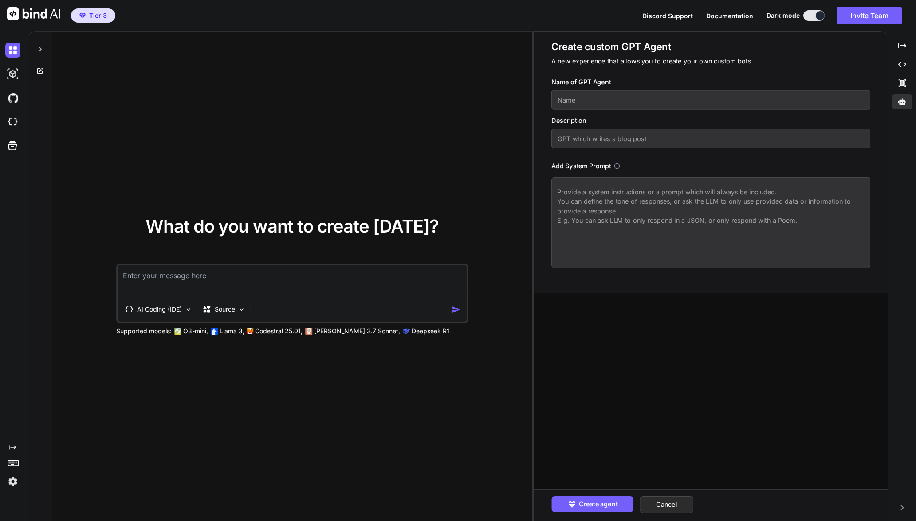
click at [237, 290] on textarea at bounding box center [292, 281] width 349 height 33
click at [240, 284] on textarea at bounding box center [292, 281] width 349 height 33
click at [240, 283] on textarea at bounding box center [292, 281] width 349 height 33
click at [579, 140] on input "text" at bounding box center [710, 139] width 319 height 20
click at [590, 102] on input "text" at bounding box center [710, 100] width 319 height 20
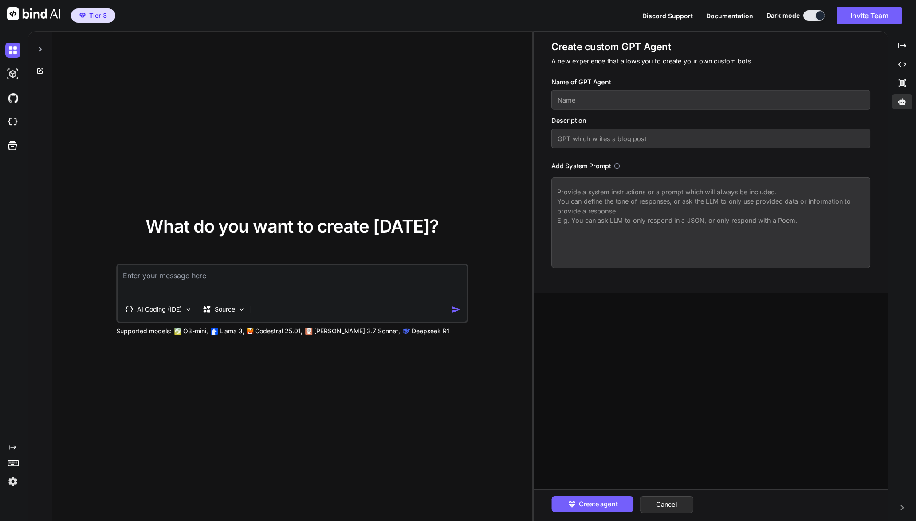
click at [590, 102] on input "text" at bounding box center [710, 100] width 319 height 20
click at [602, 134] on input "text" at bounding box center [710, 139] width 319 height 20
click at [603, 136] on input "text" at bounding box center [710, 139] width 319 height 20
click at [639, 189] on textarea at bounding box center [710, 222] width 319 height 91
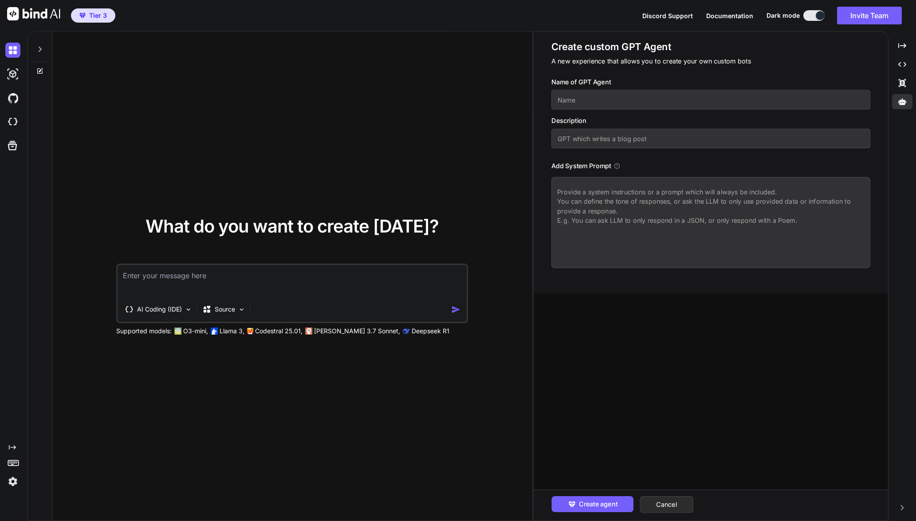
click at [639, 190] on textarea at bounding box center [710, 222] width 319 height 91
click at [672, 505] on button "Cancel" at bounding box center [667, 504] width 54 height 17
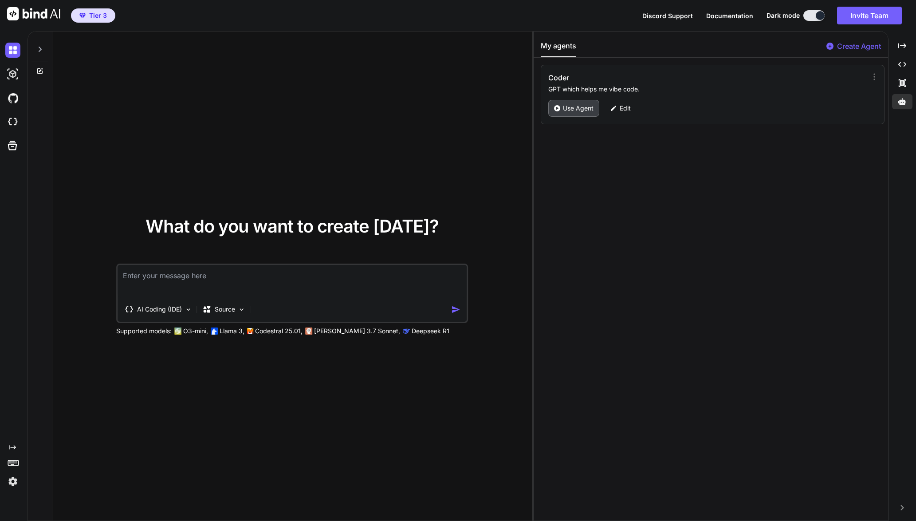
click at [559, 110] on icon at bounding box center [557, 108] width 6 height 6
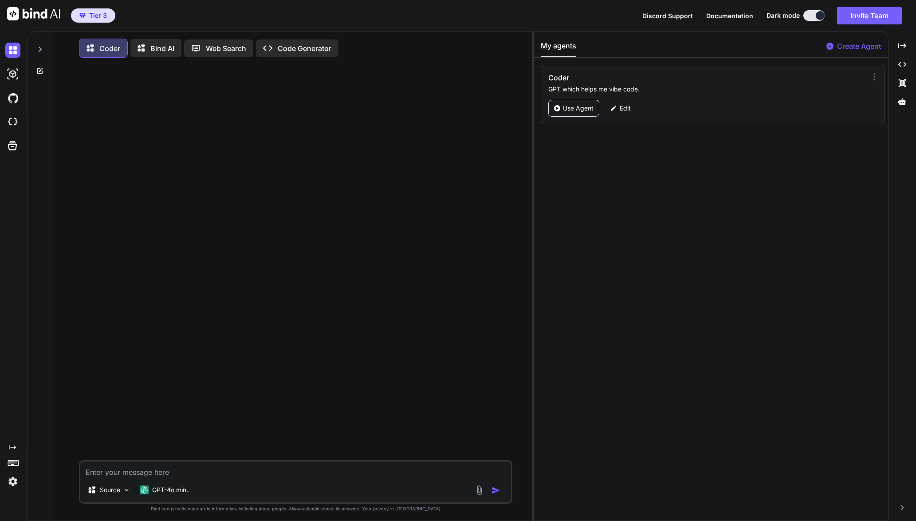
click at [151, 47] on p "Bind AI" at bounding box center [162, 48] width 24 height 11
click at [223, 50] on p "Web Search" at bounding box center [226, 48] width 40 height 11
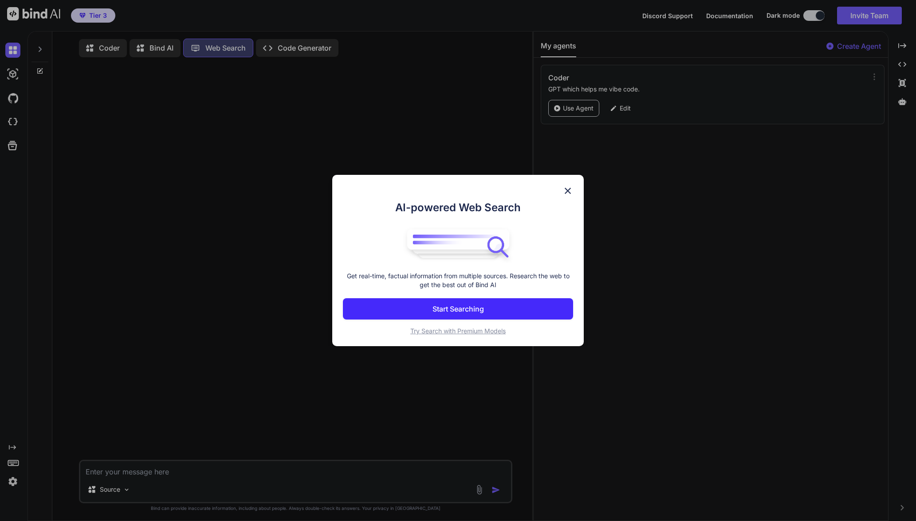
scroll to position [4, 0]
click at [472, 309] on p "Start Searching" at bounding box center [458, 308] width 51 height 11
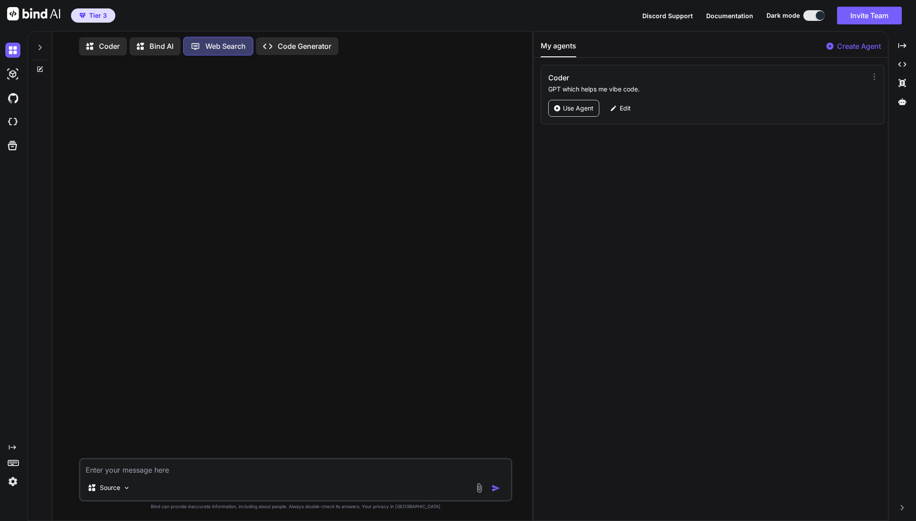
click at [280, 43] on p "Code Generator" at bounding box center [305, 46] width 54 height 11
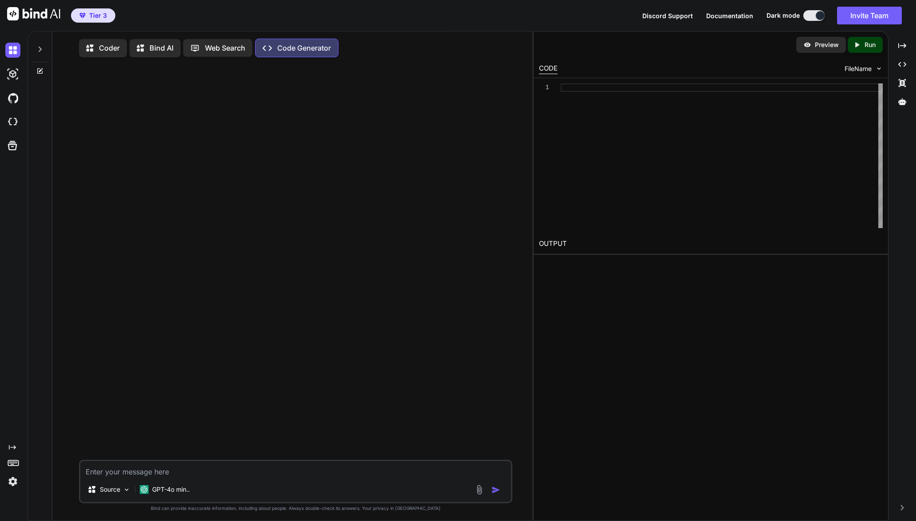
click at [200, 47] on icon at bounding box center [197, 47] width 15 height 9
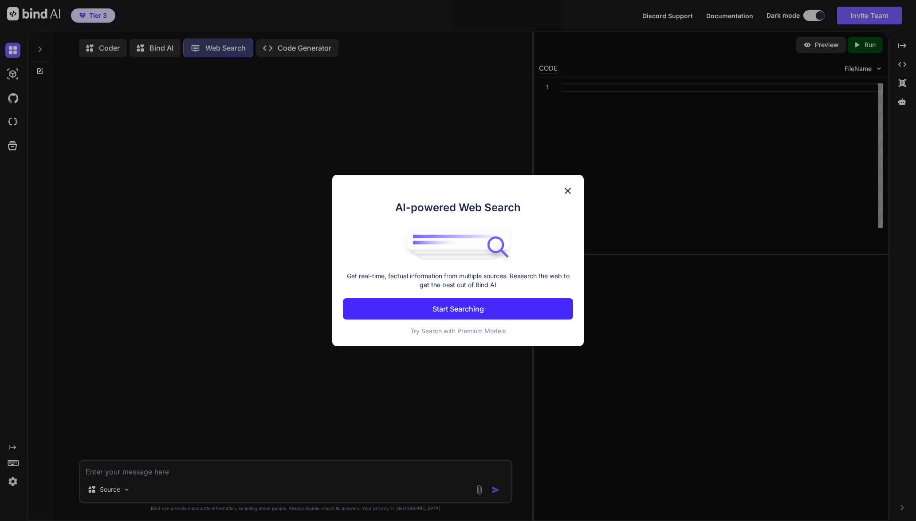
scroll to position [4, 0]
click at [433, 307] on p "Start Searching" at bounding box center [458, 308] width 51 height 11
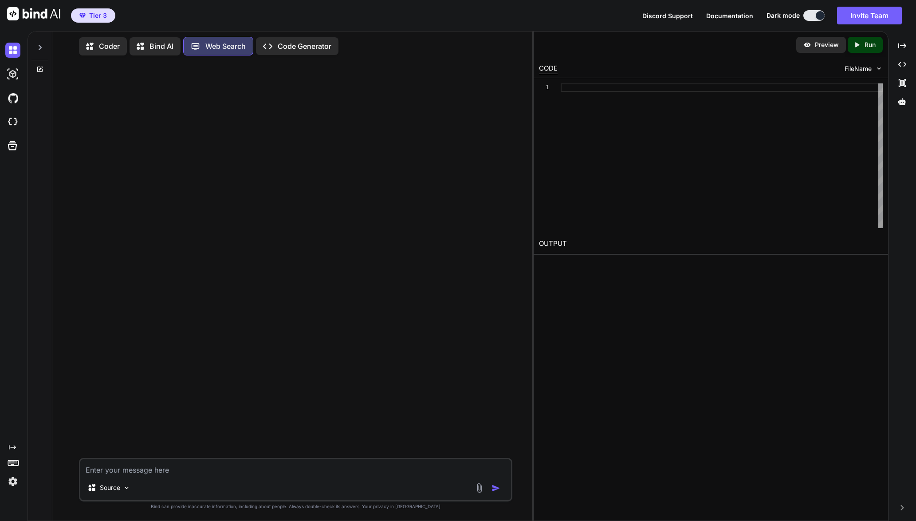
click at [264, 475] on textarea at bounding box center [295, 467] width 431 height 16
type textarea "x"
type textarea "l"
type textarea "x"
type textarea "la"
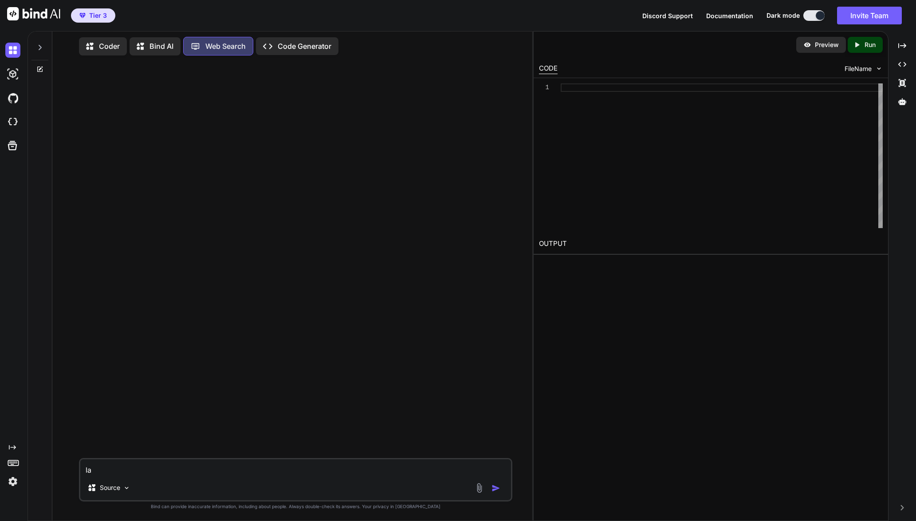
type textarea "x"
type textarea "lat"
type textarea "x"
type textarea "late"
type textarea "x"
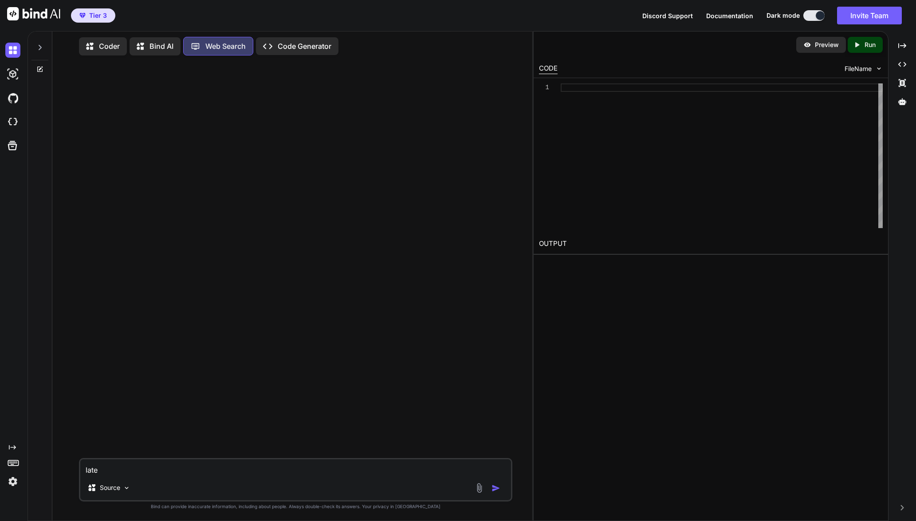
type textarea "lates"
type textarea "x"
type textarea "latest"
type textarea "x"
type textarea "latest"
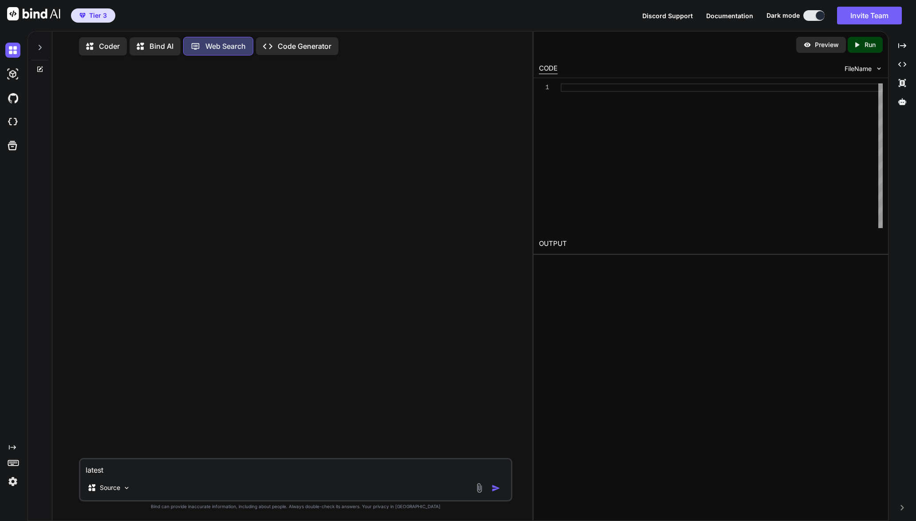
type textarea "x"
type textarea "latest e"
type textarea "x"
type textarea "latest el"
type textarea "x"
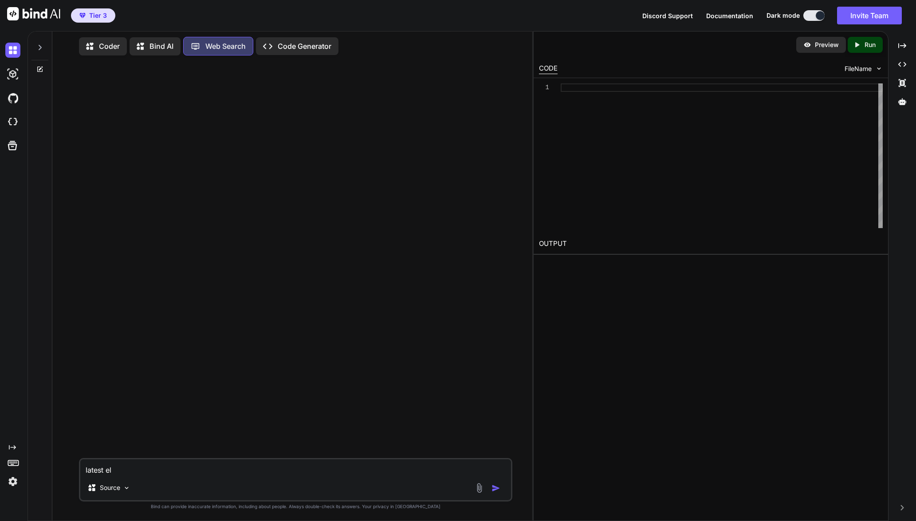
type textarea "latest elo"
type textarea "x"
type textarea "latest elon"
type textarea "x"
type textarea "latest elon"
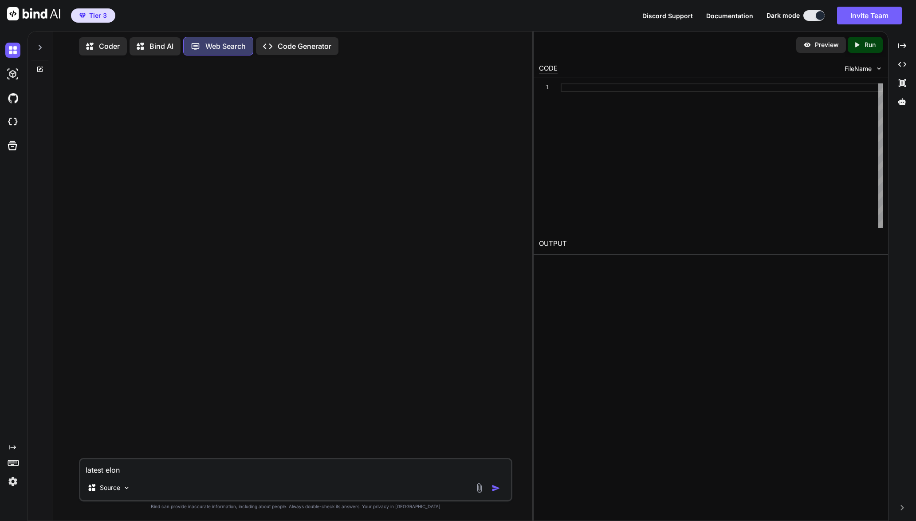
type textarea "x"
type textarea "latest elon t"
type textarea "x"
type textarea "latest elon tw"
type textarea "x"
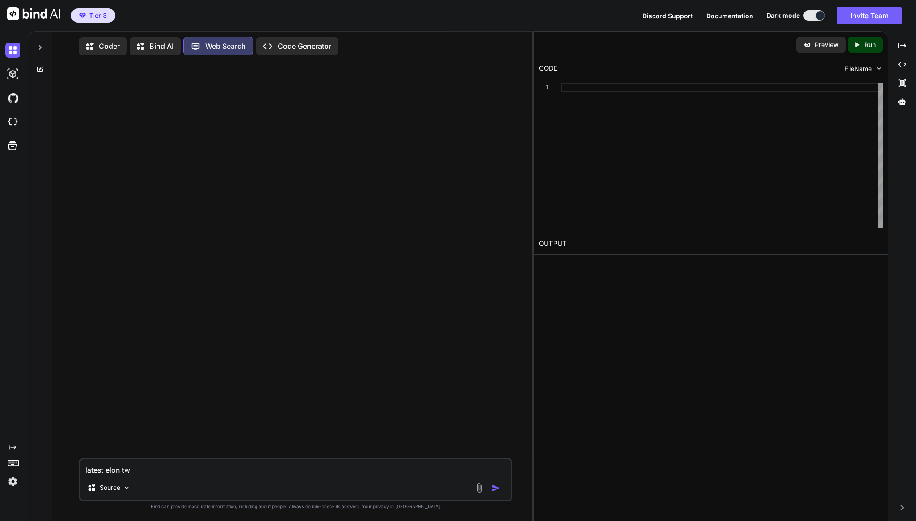
type textarea "latest elon twe"
type textarea "x"
type textarea "latest elon twee"
type textarea "x"
type textarea "latest elon tweet"
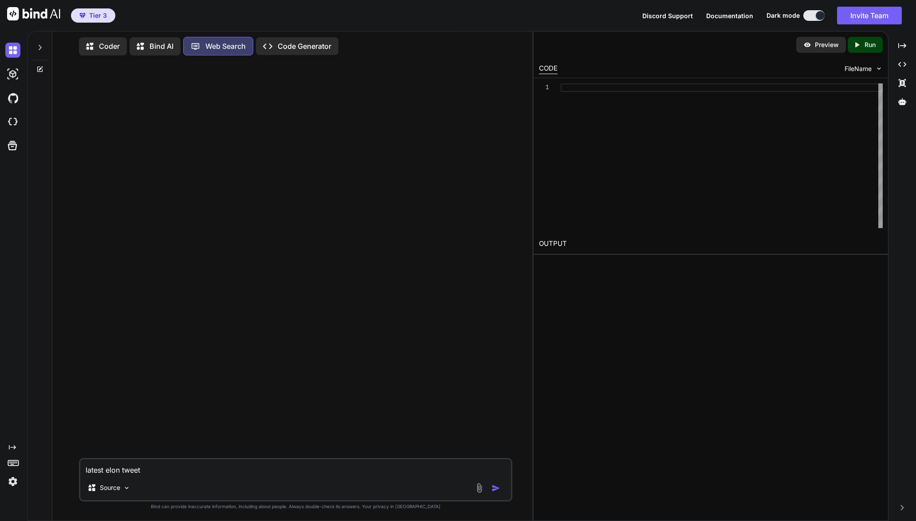
type textarea "x"
type textarea "latest elon tweets"
type textarea "x"
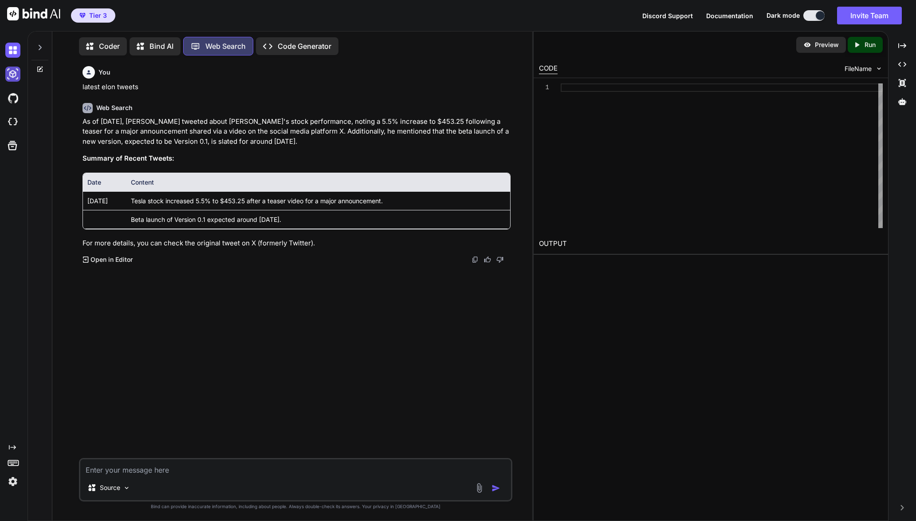
click at [17, 76] on img at bounding box center [12, 74] width 15 height 15
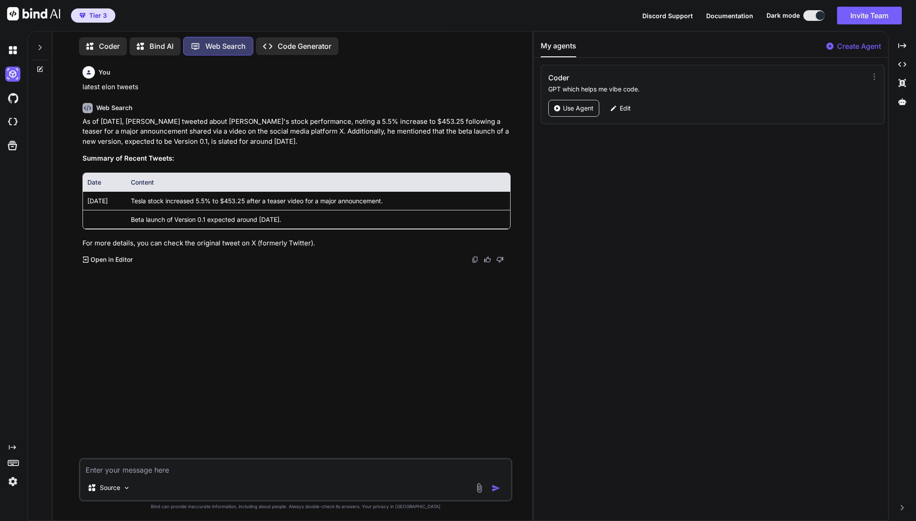
click at [10, 481] on img at bounding box center [12, 481] width 15 height 15
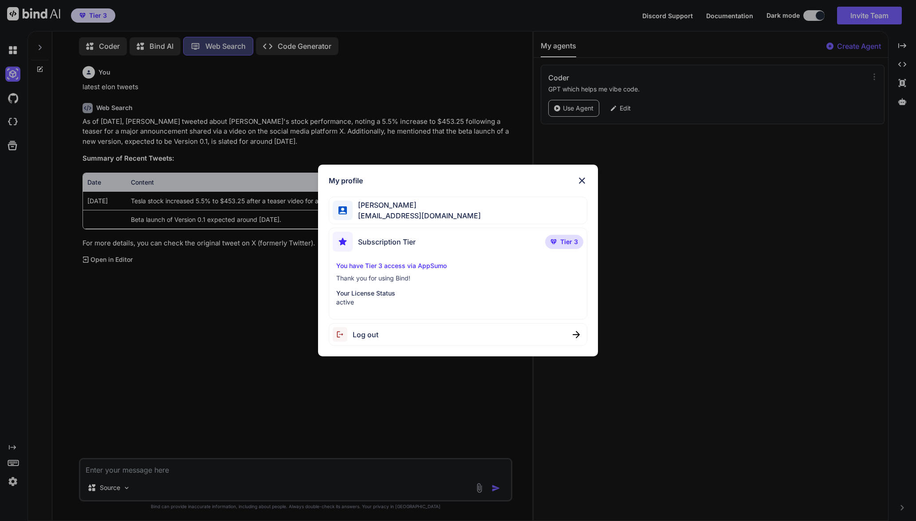
click at [357, 296] on p "Your License Status" at bounding box center [458, 293] width 244 height 9
click at [360, 294] on p "Your License Status" at bounding box center [458, 293] width 244 height 9
drag, startPoint x: 360, startPoint y: 294, endPoint x: 369, endPoint y: 277, distance: 18.9
click at [361, 293] on p "Your License Status" at bounding box center [458, 293] width 244 height 9
click at [369, 276] on p "Thank you for using Bind!" at bounding box center [458, 278] width 244 height 9
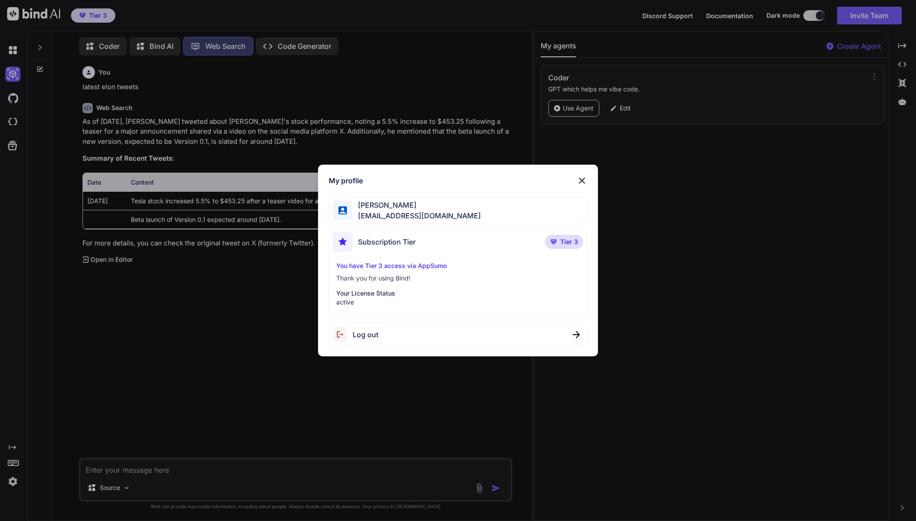
click at [371, 270] on p "You have Tier 3 access via AppSumo" at bounding box center [458, 265] width 244 height 9
click at [386, 262] on p "You have Tier 3 access via AppSumo" at bounding box center [458, 265] width 244 height 9
click at [398, 252] on div "Subscription Tier Tier 3" at bounding box center [458, 244] width 251 height 24
click at [410, 232] on div "Subscription Tier" at bounding box center [374, 242] width 83 height 20
click at [584, 179] on img at bounding box center [582, 180] width 11 height 11
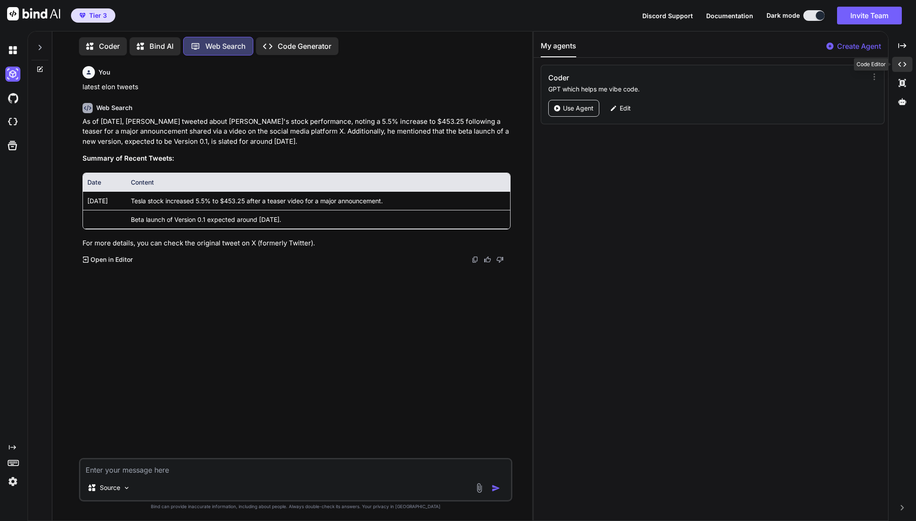
click at [898, 62] on div "Created with Pixso." at bounding box center [902, 64] width 20 height 15
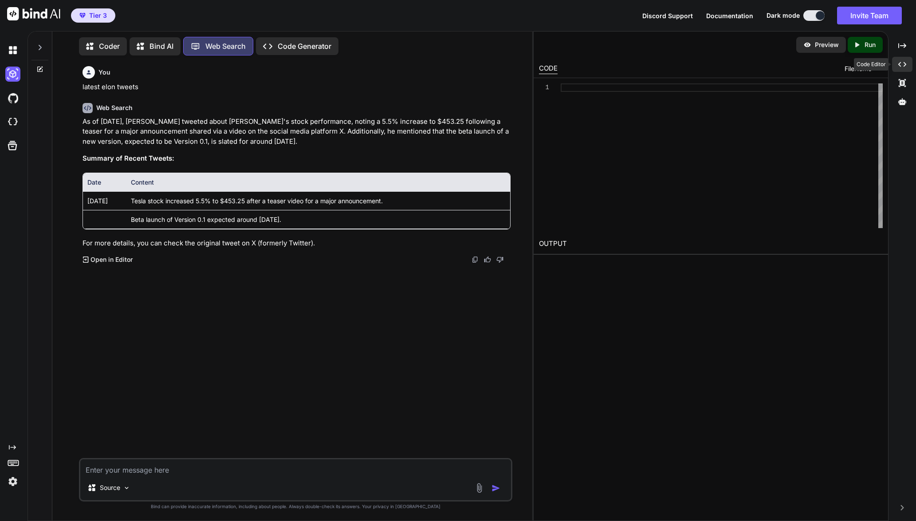
click at [902, 60] on div "Created with Pixso." at bounding box center [902, 64] width 20 height 15
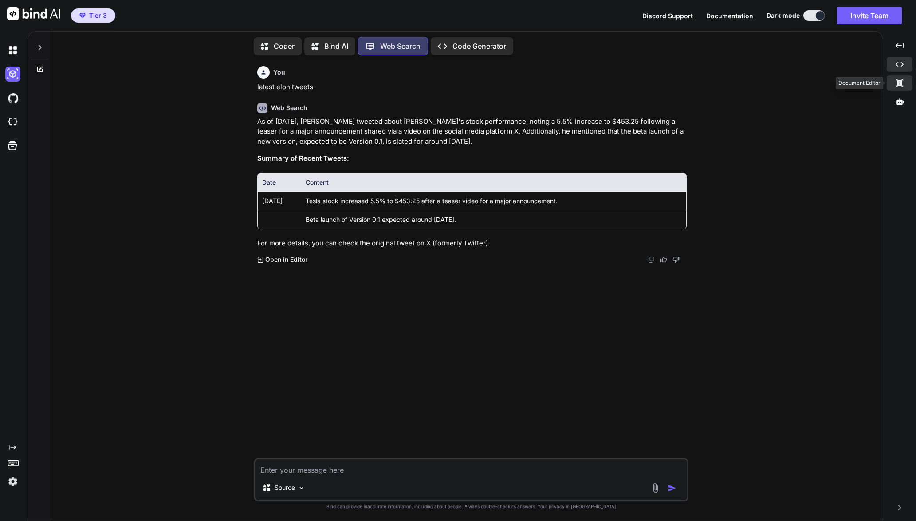
click at [898, 82] on icon at bounding box center [899, 83] width 7 height 8
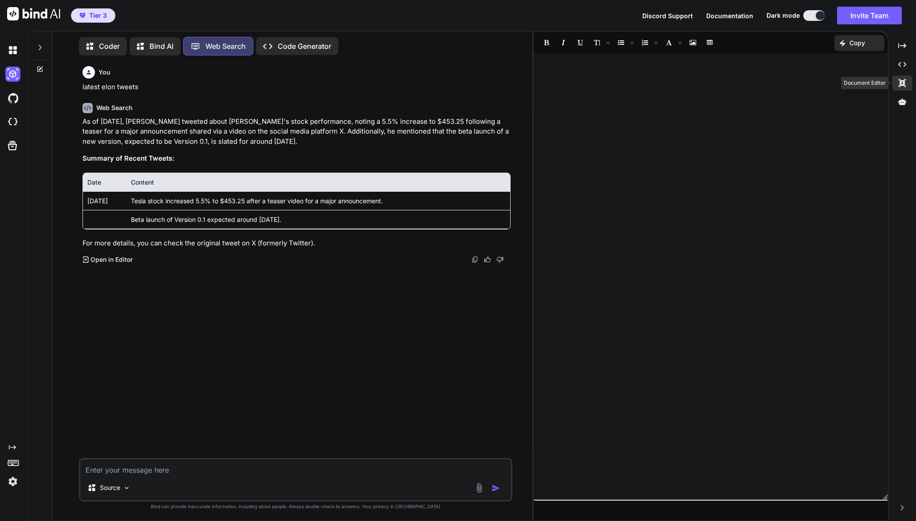
click at [904, 82] on icon "Created with Pixso." at bounding box center [902, 83] width 8 height 8
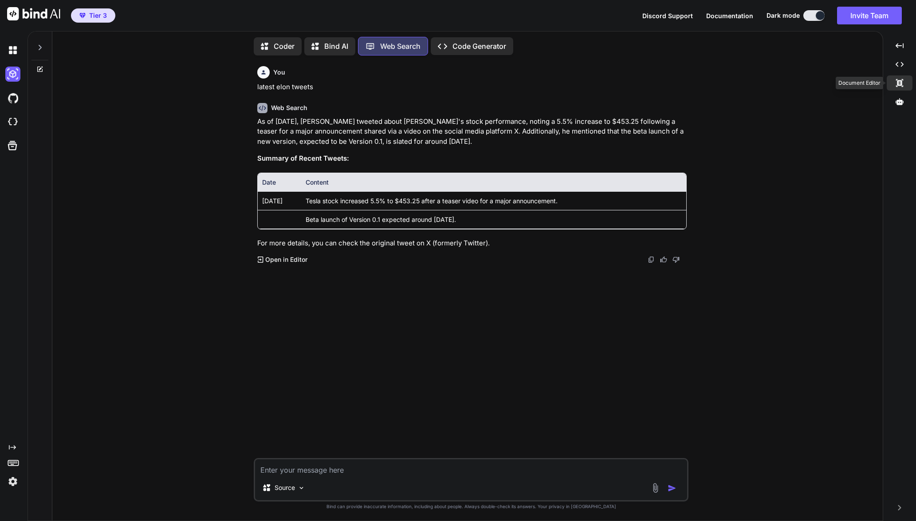
click at [904, 82] on icon "Created with Pixso." at bounding box center [900, 83] width 8 height 8
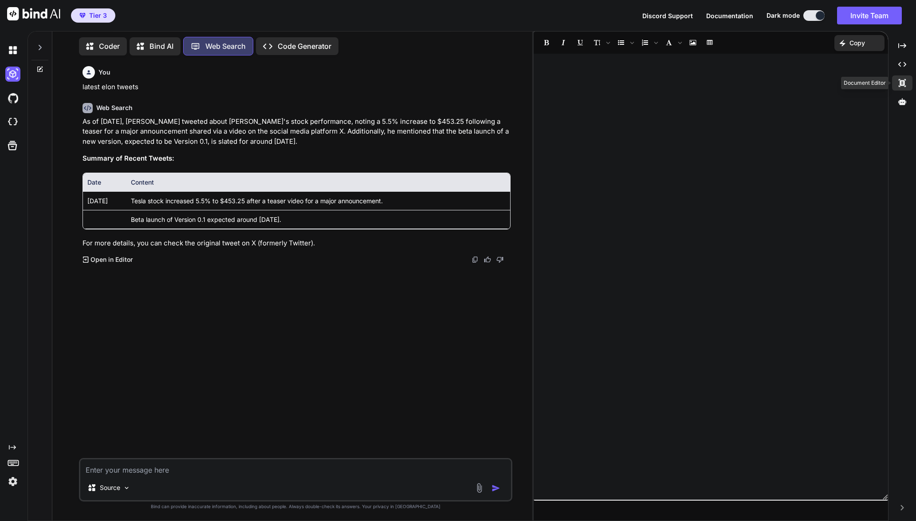
click at [905, 80] on icon "Created with Pixso." at bounding box center [902, 83] width 8 height 8
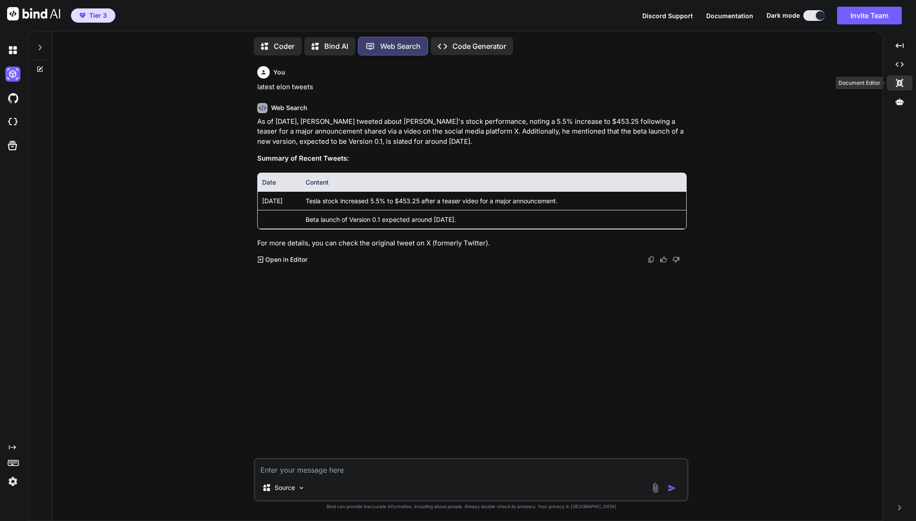
click at [903, 87] on icon at bounding box center [899, 83] width 7 height 8
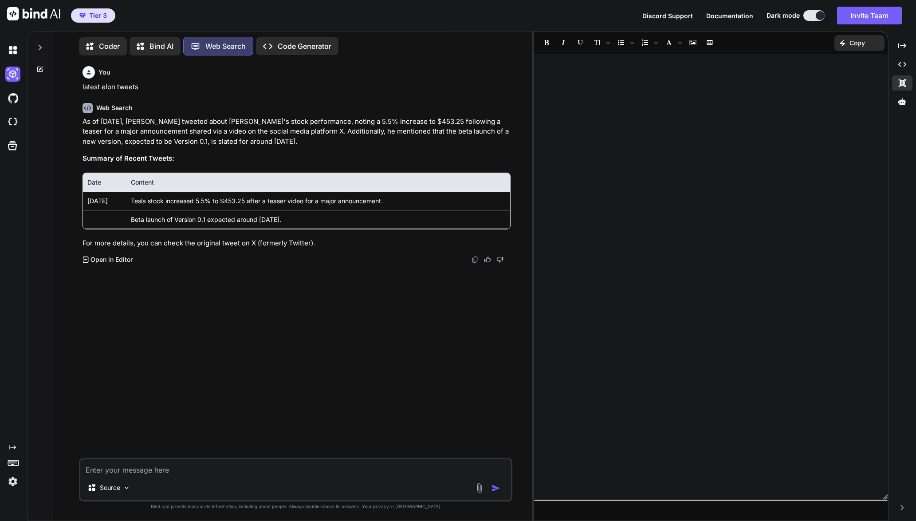
click at [835, 59] on div at bounding box center [711, 276] width 354 height 437
click at [8, 119] on img at bounding box center [12, 121] width 15 height 15
click at [14, 144] on icon at bounding box center [12, 145] width 12 height 12
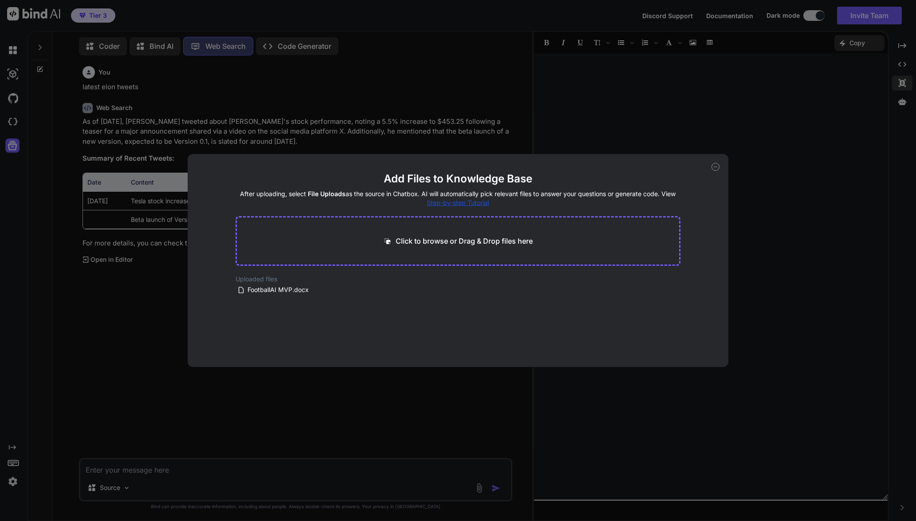
click at [44, 166] on div "Add Files to Knowledge Base After uploading, select File Uploads as the source …" at bounding box center [458, 260] width 916 height 521
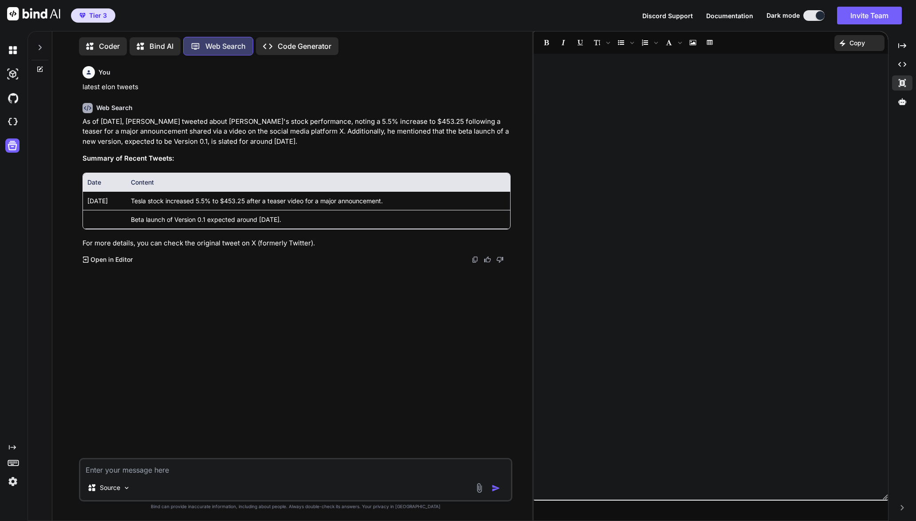
click at [52, 12] on img at bounding box center [33, 13] width 53 height 13
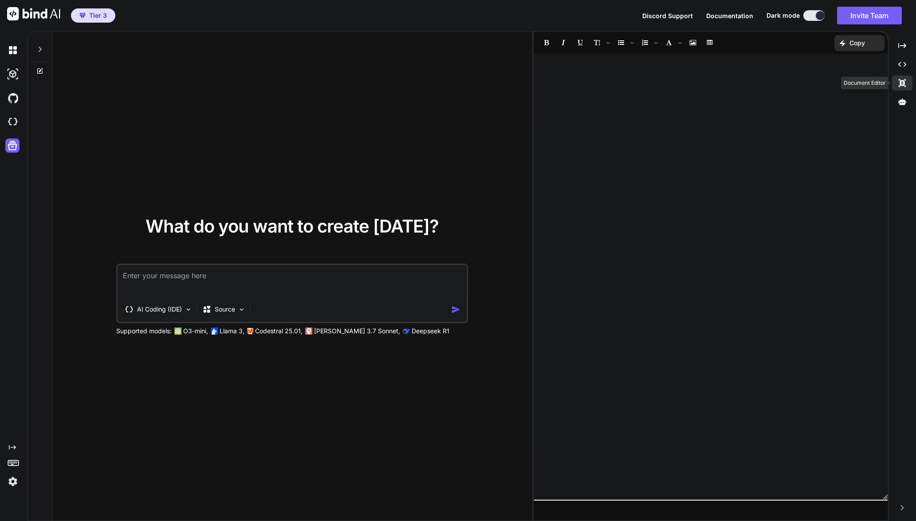
click at [905, 80] on icon at bounding box center [902, 83] width 7 height 8
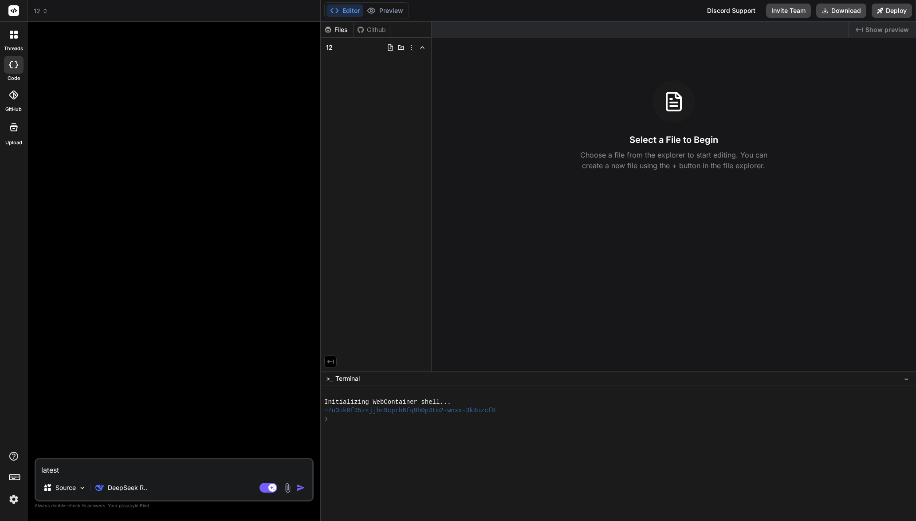
click at [13, 500] on img at bounding box center [13, 499] width 15 height 15
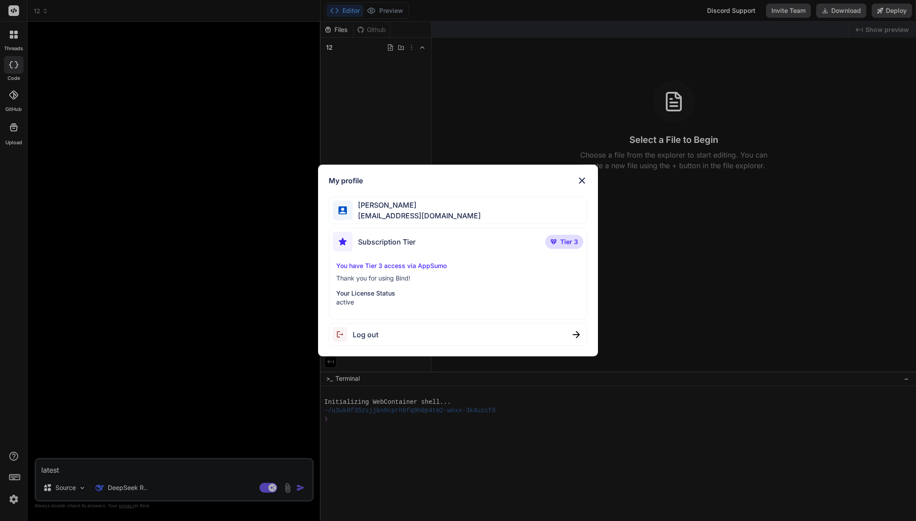
click at [388, 268] on p "You have Tier 3 access via AppSumo" at bounding box center [458, 265] width 244 height 9
click at [236, 183] on div "My profile Seyfi Cem Baskın seyficembaskin@gmail.com Subscription Tier Tier 3 Y…" at bounding box center [458, 260] width 916 height 521
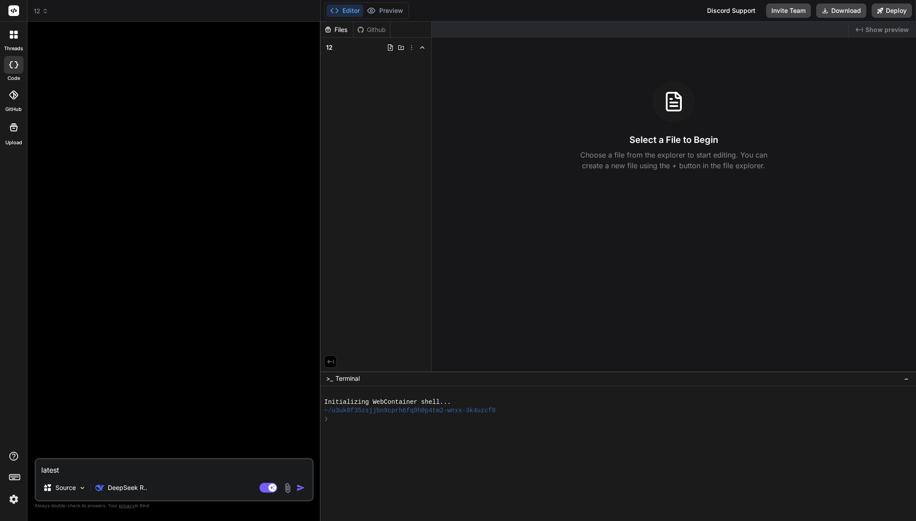
click at [10, 498] on img at bounding box center [13, 499] width 15 height 15
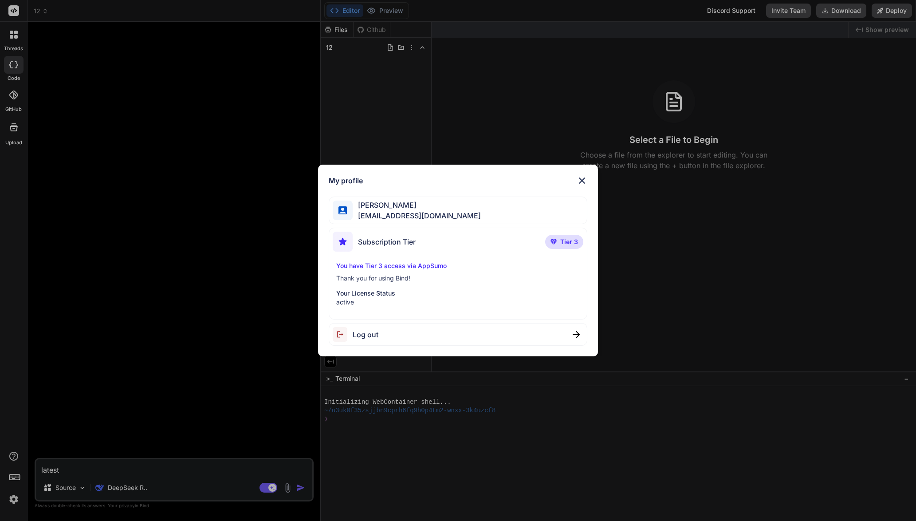
click at [379, 330] on div "Log out" at bounding box center [458, 334] width 259 height 23
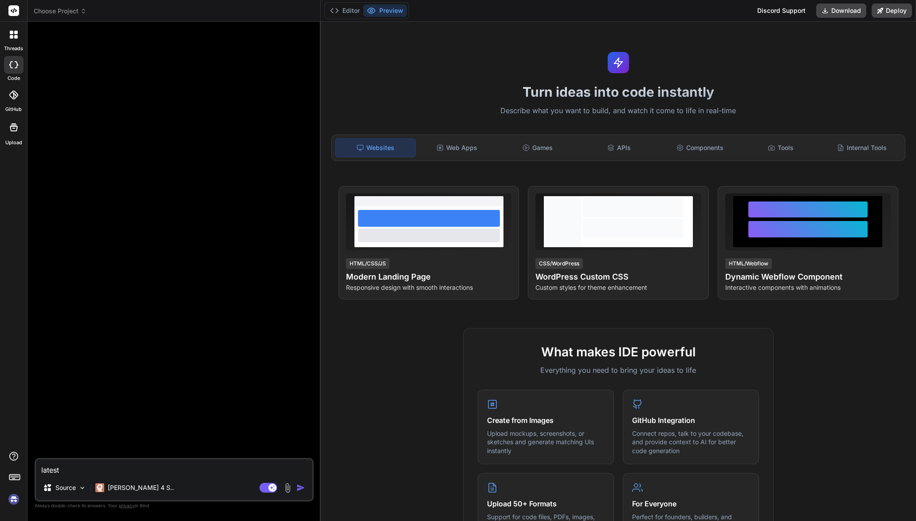
click at [9, 498] on img at bounding box center [13, 499] width 15 height 15
drag, startPoint x: 118, startPoint y: 470, endPoint x: 123, endPoint y: 472, distance: 4.8
click at [118, 471] on textarea "latest" at bounding box center [174, 467] width 276 height 16
click at [246, 483] on div "Source Claude 4 S.." at bounding box center [174, 489] width 276 height 21
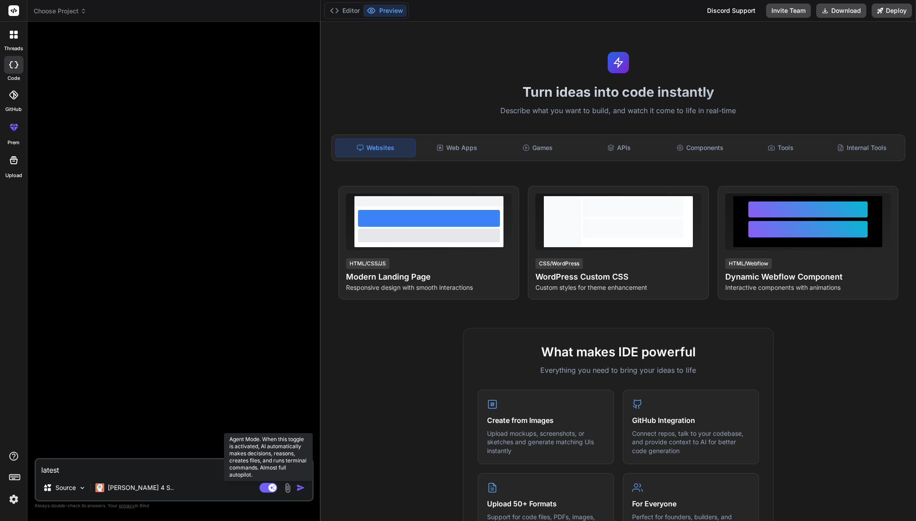
click at [260, 484] on icon at bounding box center [269, 488] width 18 height 10
click at [276, 490] on button "Agent Mode. When this toggle is activated, AI automatically makes decisions, re…" at bounding box center [268, 487] width 21 height 11
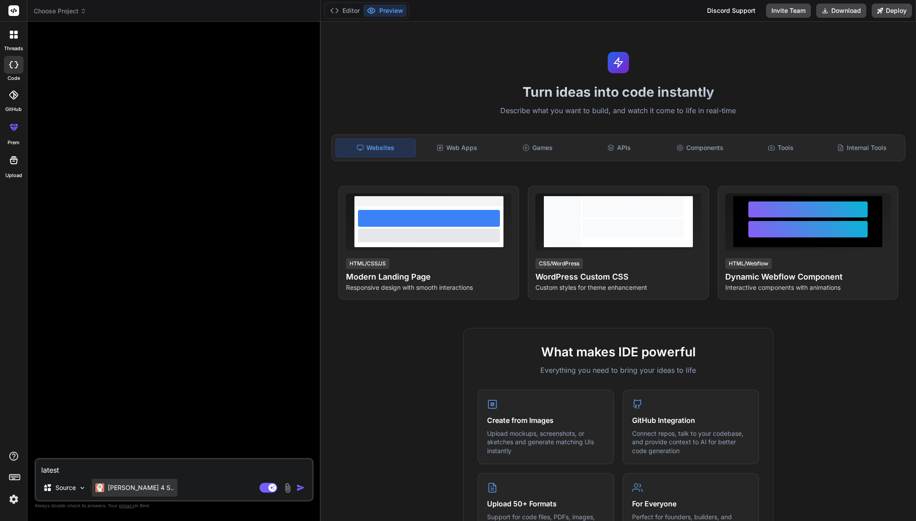
click at [118, 484] on p "[PERSON_NAME] 4 S.." at bounding box center [141, 487] width 66 height 9
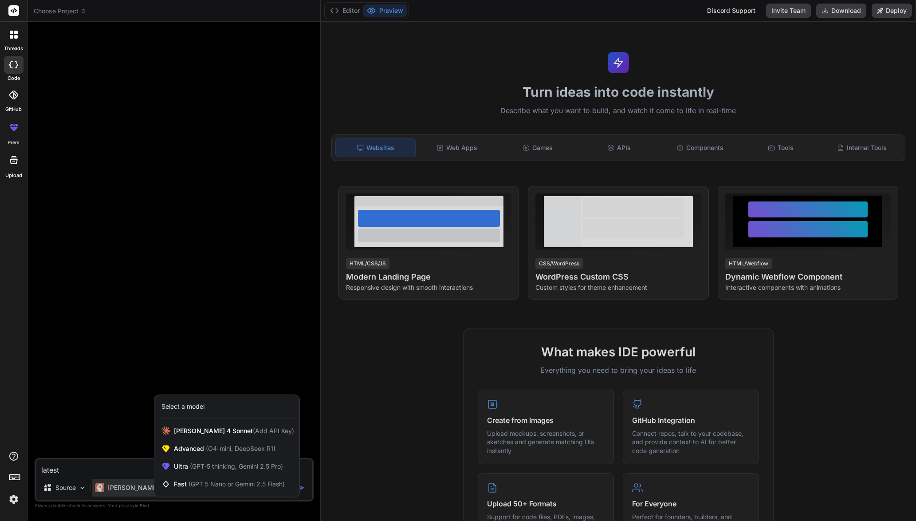
click at [193, 407] on div "Select a model" at bounding box center [182, 406] width 43 height 9
click at [198, 429] on span "Claude 4 Sonnet (Add API Key)" at bounding box center [234, 430] width 120 height 9
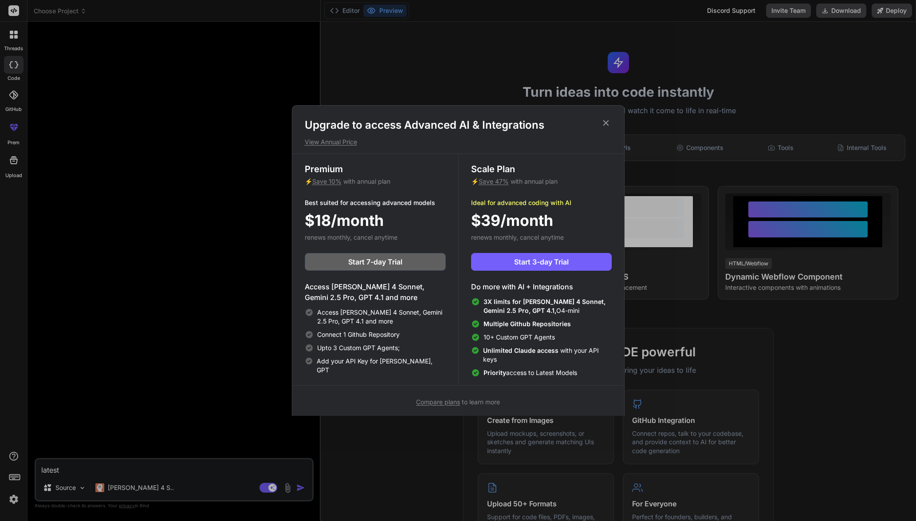
click at [701, 155] on div "Upgrade to access Advanced AI & Integrations View Annual Price Premium ⚡ Save 1…" at bounding box center [458, 260] width 916 height 521
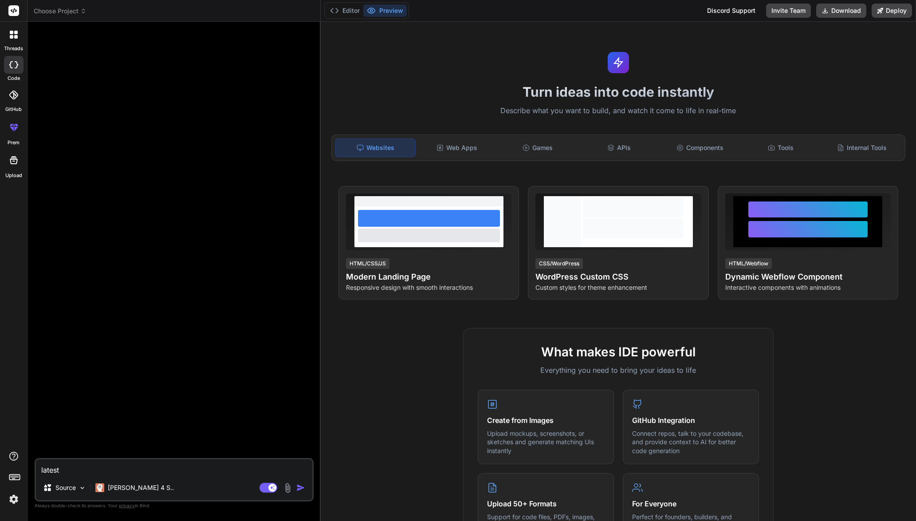
click at [14, 501] on img at bounding box center [13, 499] width 15 height 15
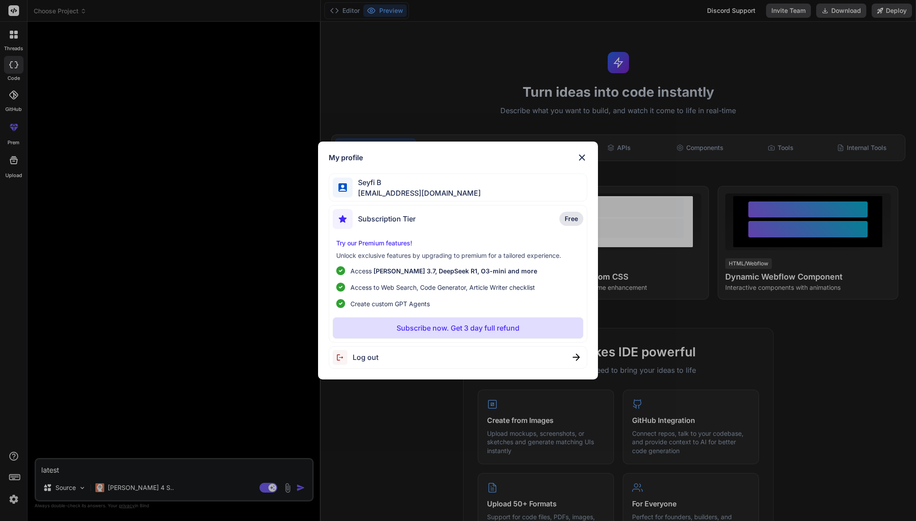
click at [480, 356] on div "Log out" at bounding box center [458, 357] width 259 height 23
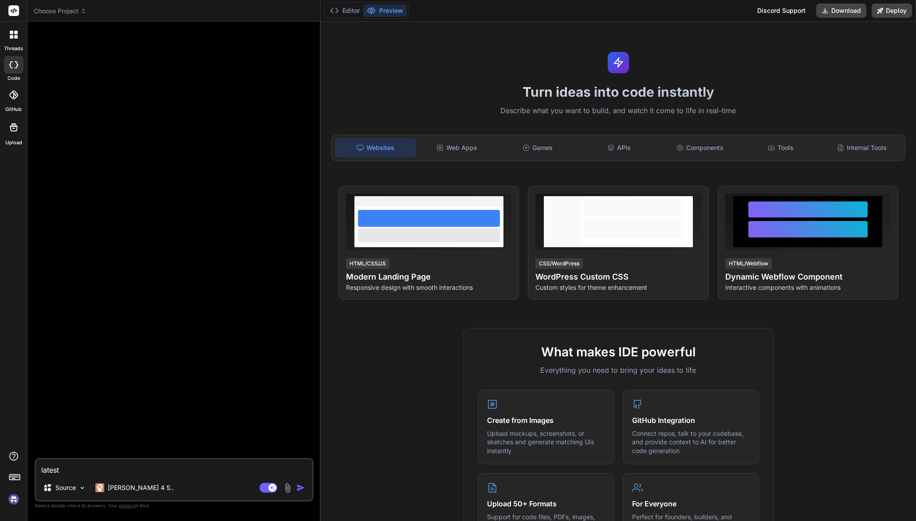
click at [16, 500] on img at bounding box center [13, 499] width 15 height 15
click at [11, 495] on img at bounding box center [13, 499] width 15 height 15
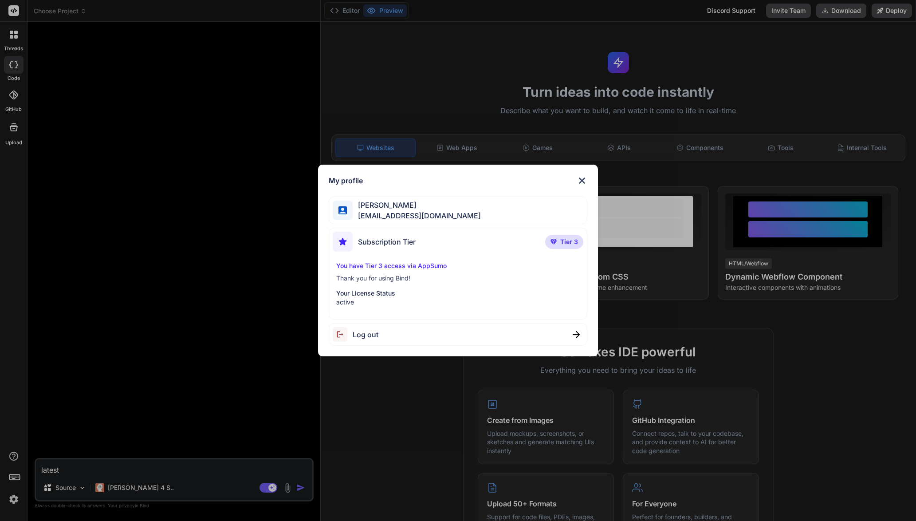
click at [153, 250] on div "My profile Seyfi Cem Baskın seyficembaskin@gmail.com Subscription Tier Tier 3 Y…" at bounding box center [458, 260] width 916 height 521
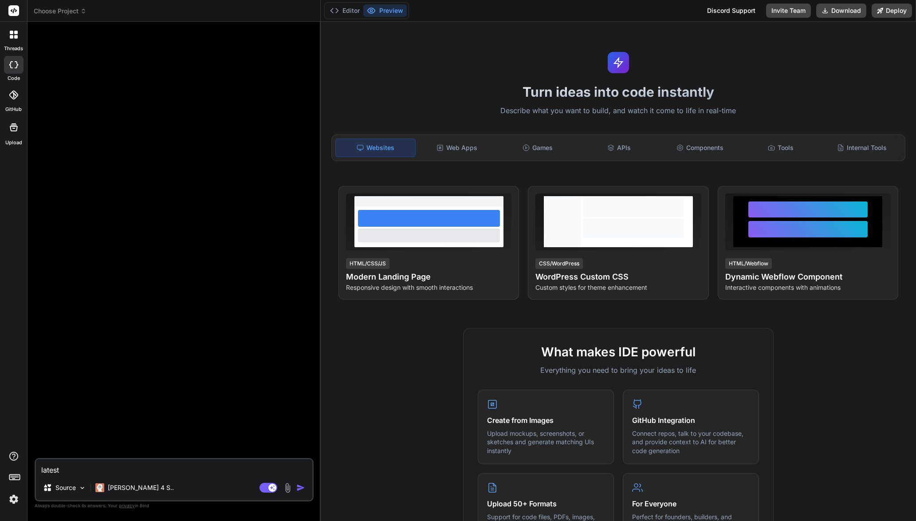
click at [15, 500] on img at bounding box center [13, 499] width 15 height 15
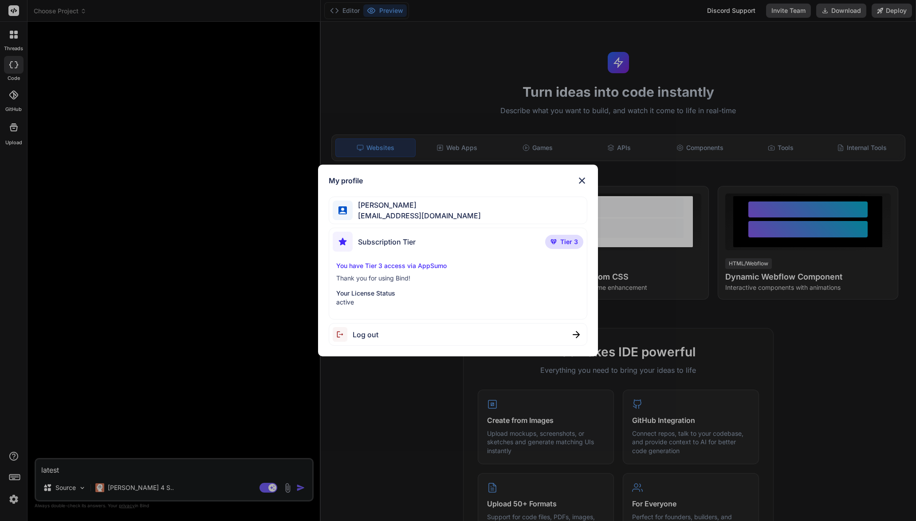
click at [404, 268] on p "You have Tier 3 access via AppSumo" at bounding box center [458, 265] width 244 height 9
click at [202, 233] on div "My profile Seyfi Cem Baskın seyficembaskin@gmail.com Subscription Tier Tier 3 Y…" at bounding box center [458, 260] width 916 height 521
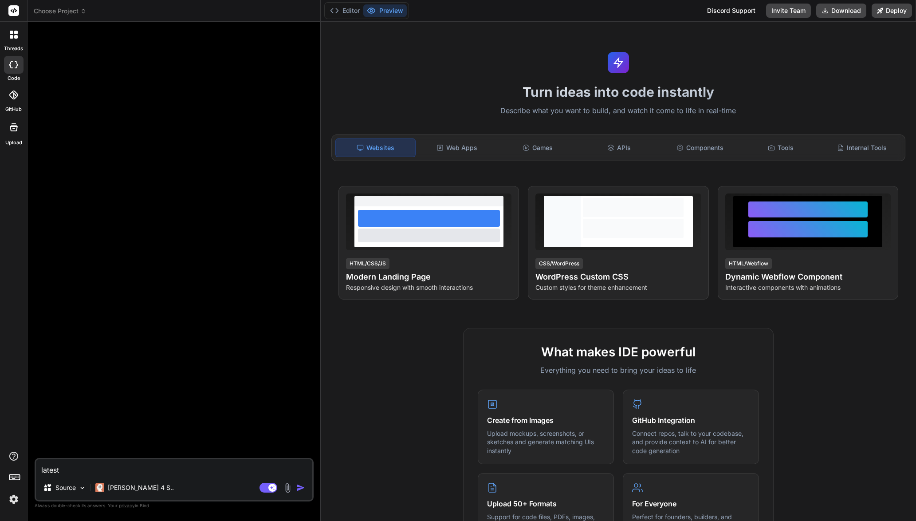
type textarea "x"
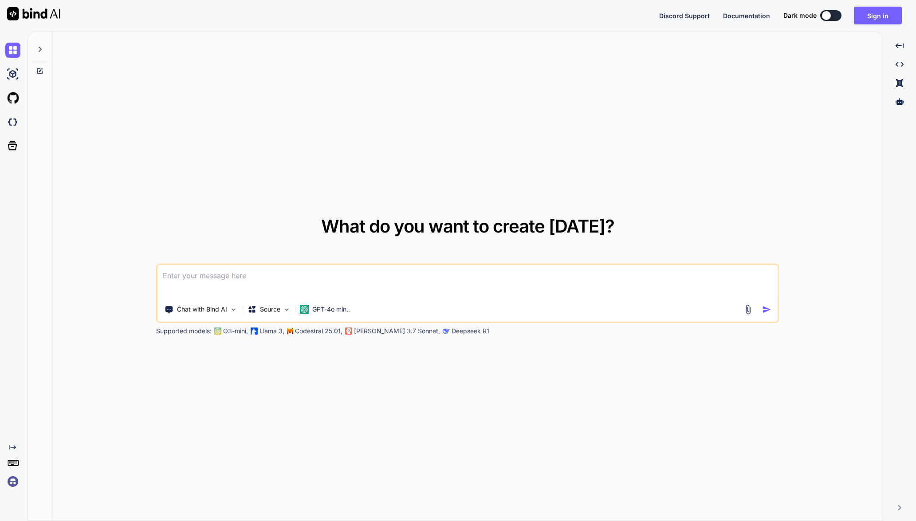
click at [13, 480] on img at bounding box center [12, 481] width 15 height 15
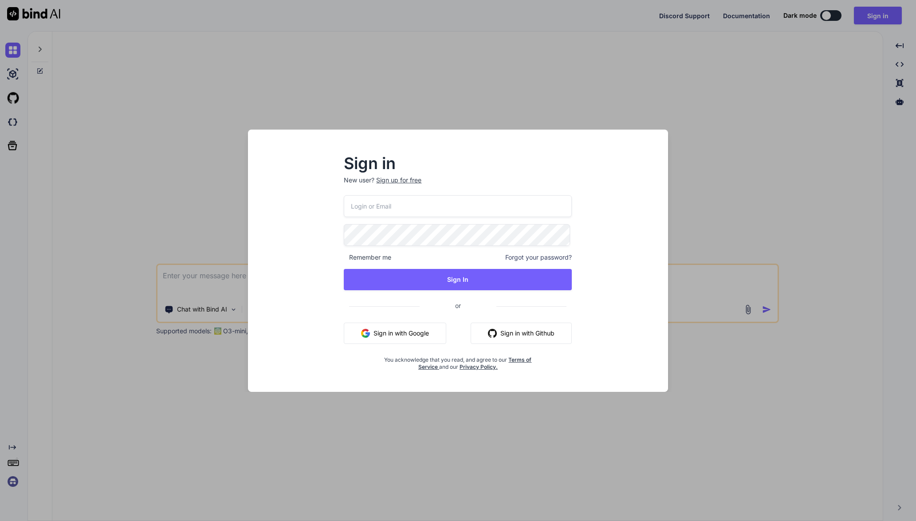
click at [191, 234] on div "Sign in New user? Sign up for free Remember me Forgot your password? Sign In or…" at bounding box center [458, 260] width 916 height 521
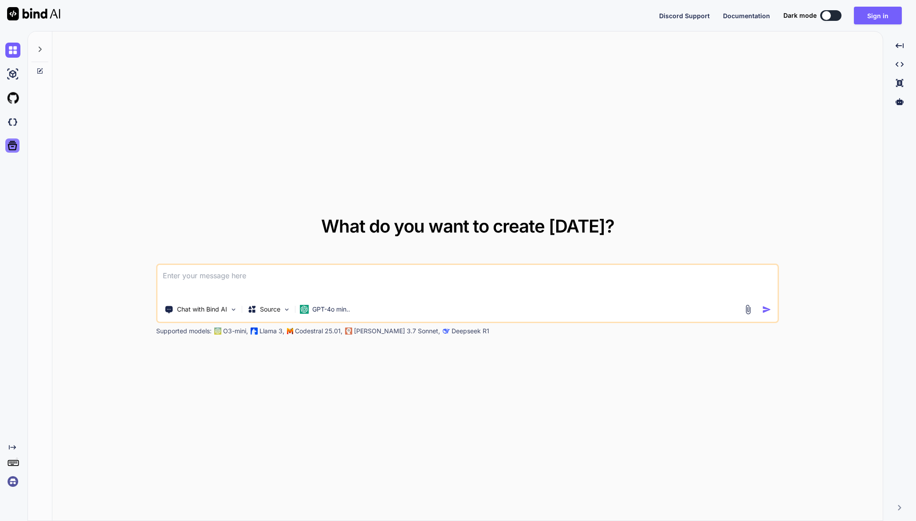
click at [8, 143] on icon at bounding box center [12, 145] width 12 height 12
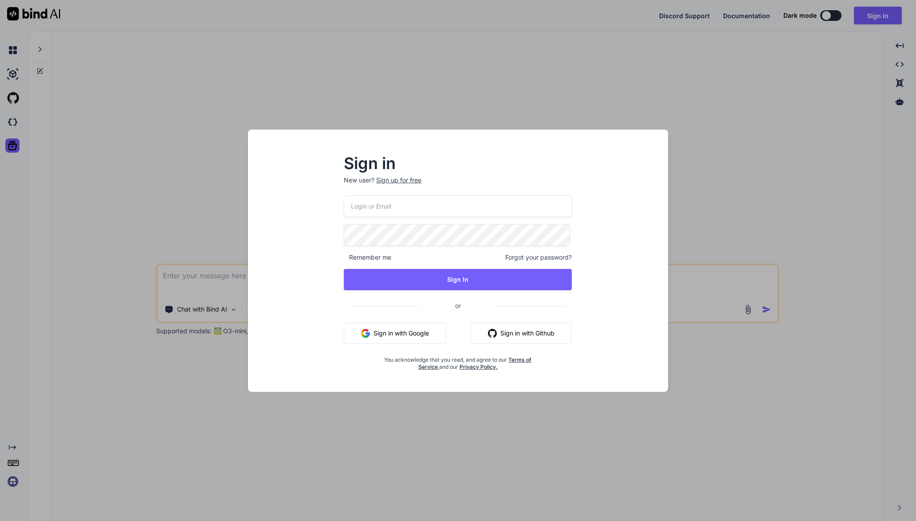
click at [70, 132] on div "Sign in New user? Sign up for free Remember me Forgot your password? Sign In or…" at bounding box center [458, 260] width 916 height 521
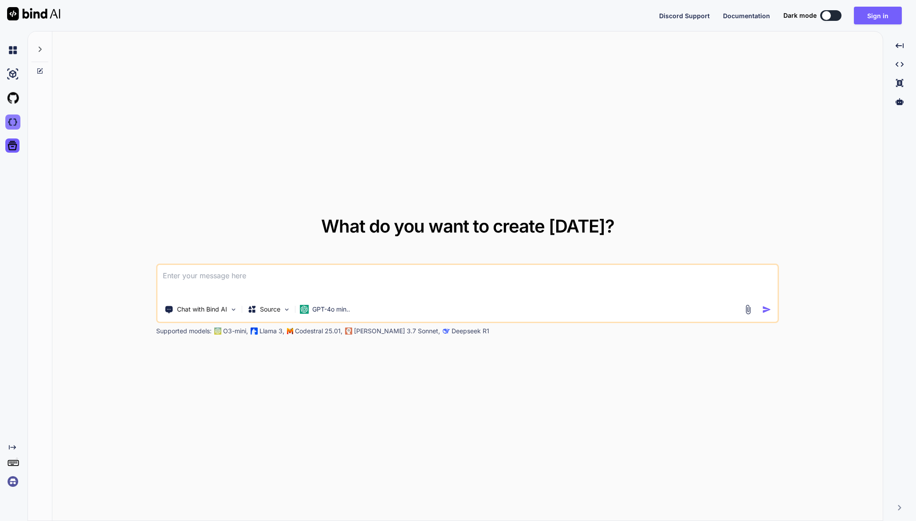
click at [14, 122] on img at bounding box center [12, 121] width 15 height 15
click at [878, 16] on button "Sign in" at bounding box center [878, 16] width 48 height 18
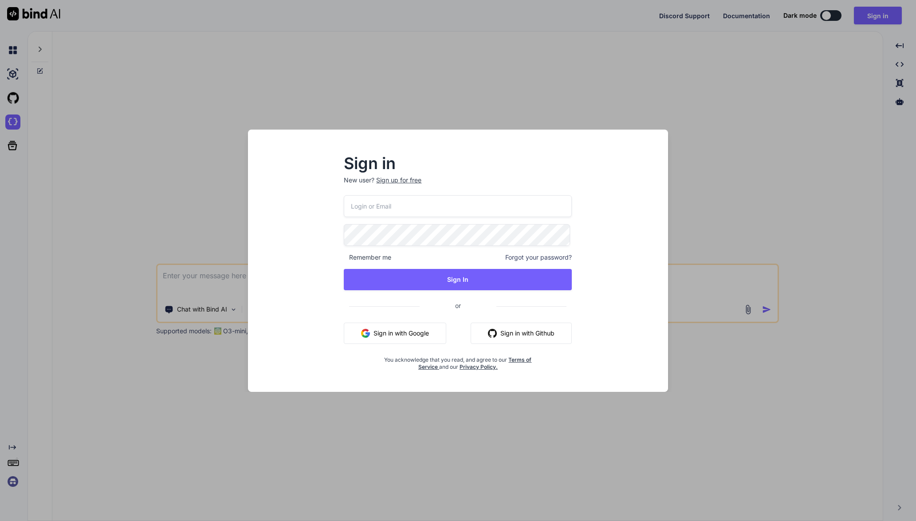
click at [427, 330] on button "Sign in with Google" at bounding box center [395, 333] width 102 height 21
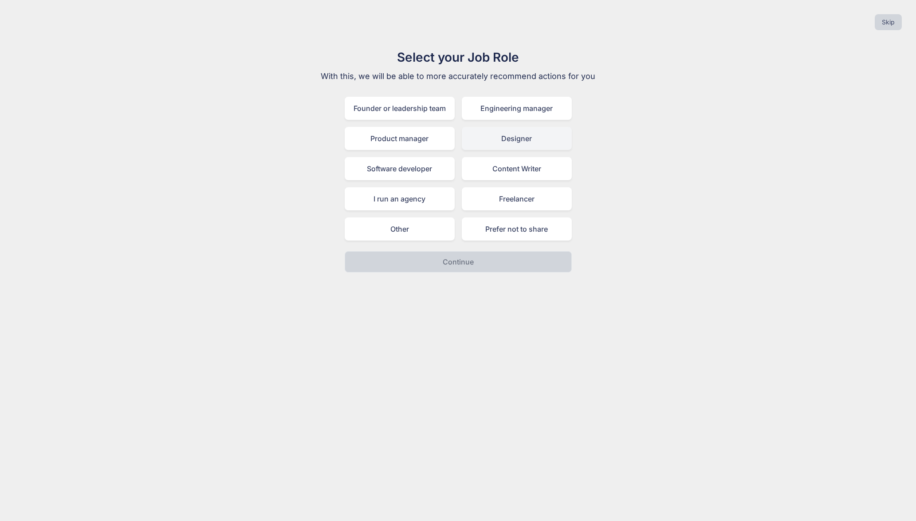
click at [491, 144] on div "Designer" at bounding box center [517, 138] width 110 height 23
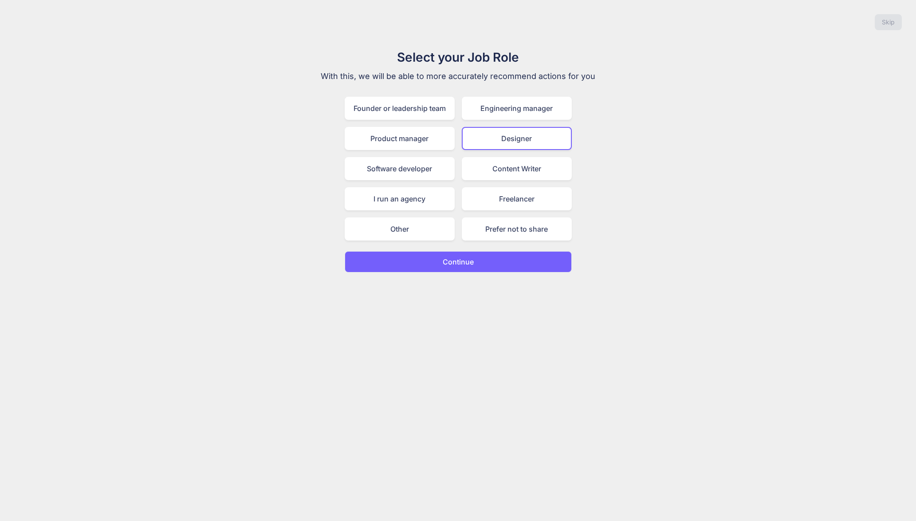
click at [482, 260] on button "Continue" at bounding box center [458, 261] width 227 height 21
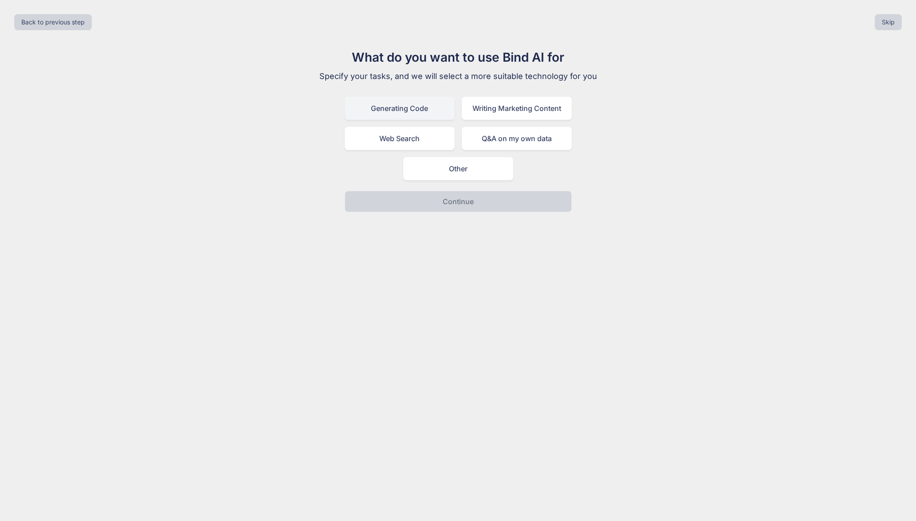
click at [410, 117] on div "Generating Code" at bounding box center [400, 108] width 110 height 23
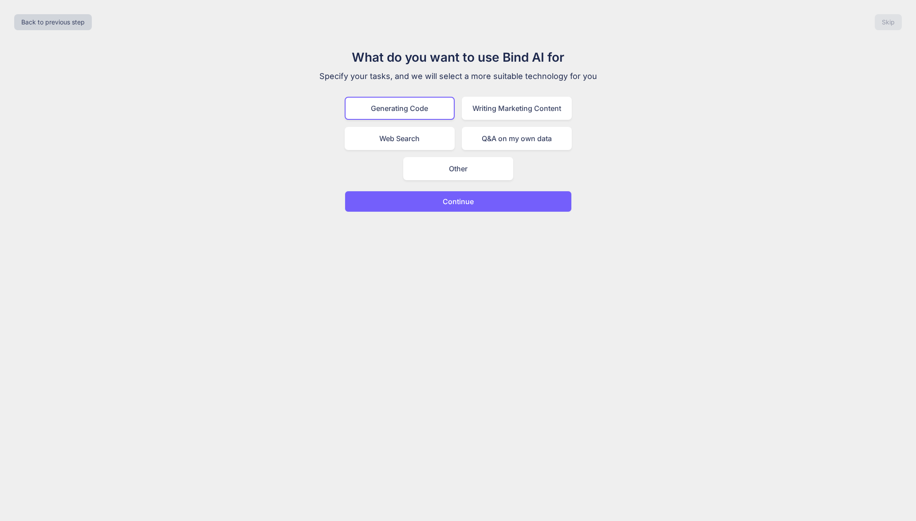
click at [478, 197] on button "Continue" at bounding box center [458, 201] width 227 height 21
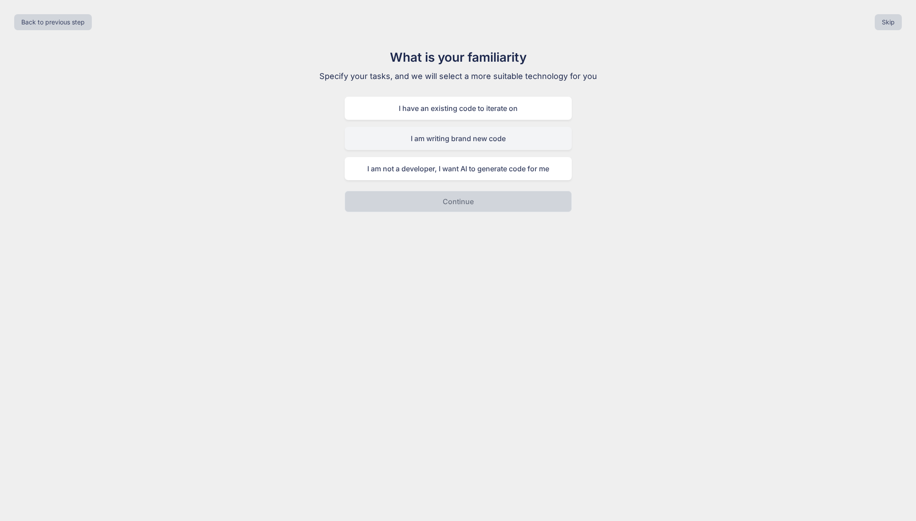
click at [512, 136] on div "I am writing brand new code" at bounding box center [458, 138] width 227 height 23
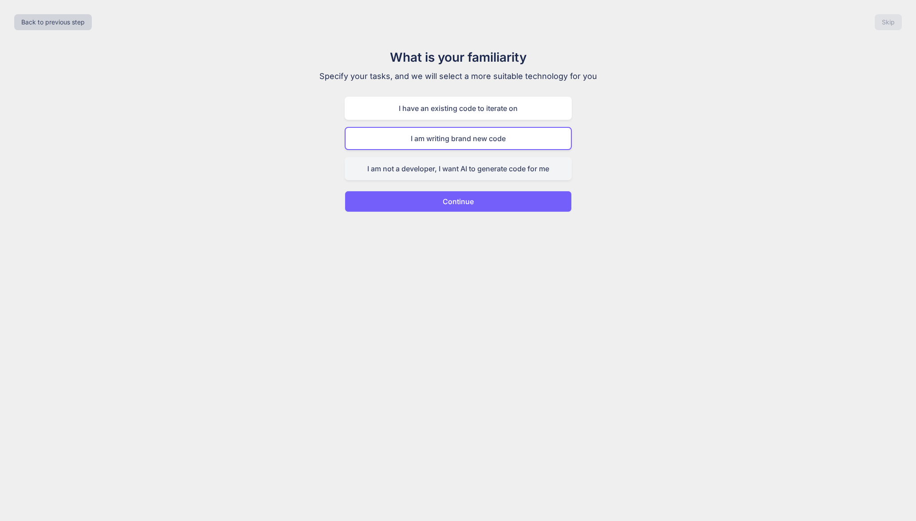
click at [460, 172] on div "I am not a developer, I want AI to generate code for me" at bounding box center [458, 168] width 227 height 23
click at [465, 200] on p "Continue" at bounding box center [458, 201] width 31 height 11
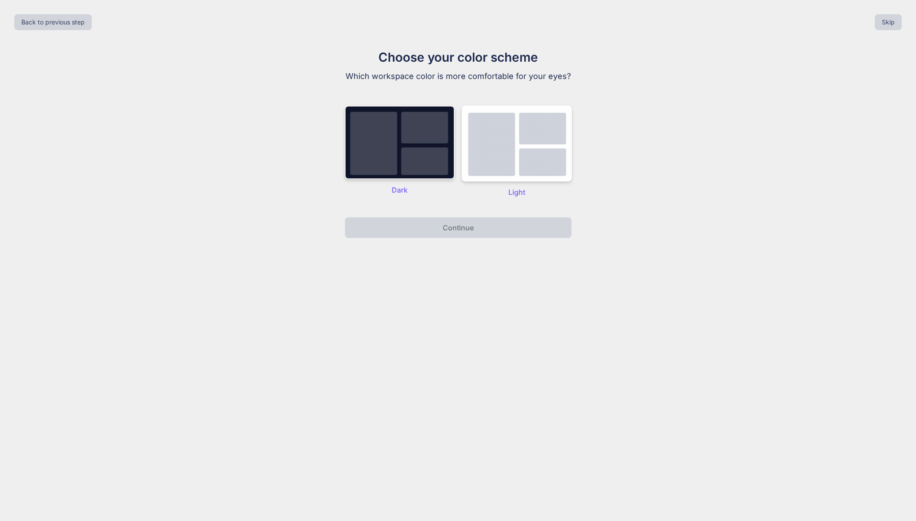
click at [437, 163] on img at bounding box center [400, 143] width 110 height 74
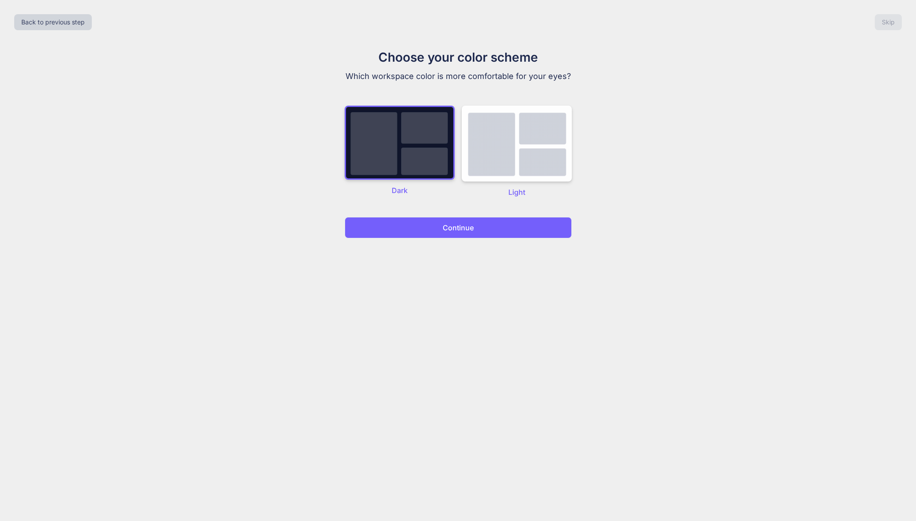
click at [473, 225] on p "Continue" at bounding box center [458, 227] width 31 height 11
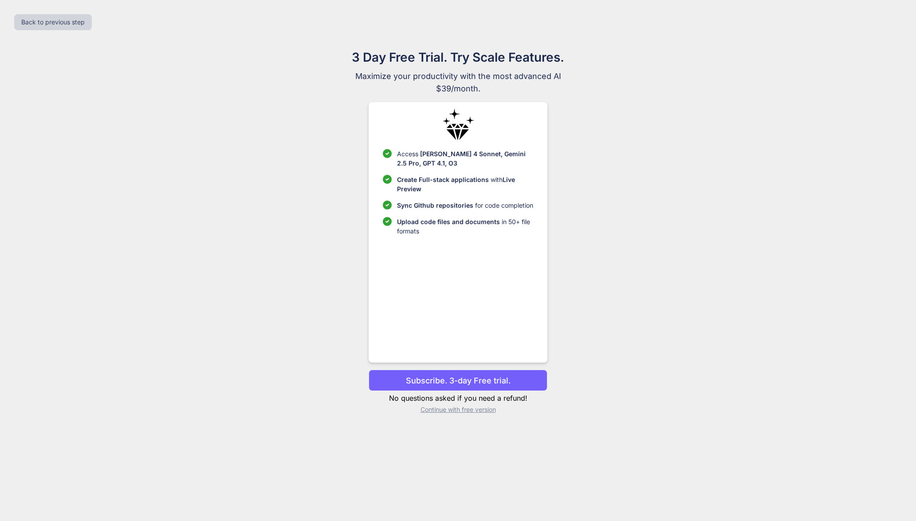
click at [486, 379] on p "Subscribe. 3-day Free trial." at bounding box center [458, 380] width 105 height 12
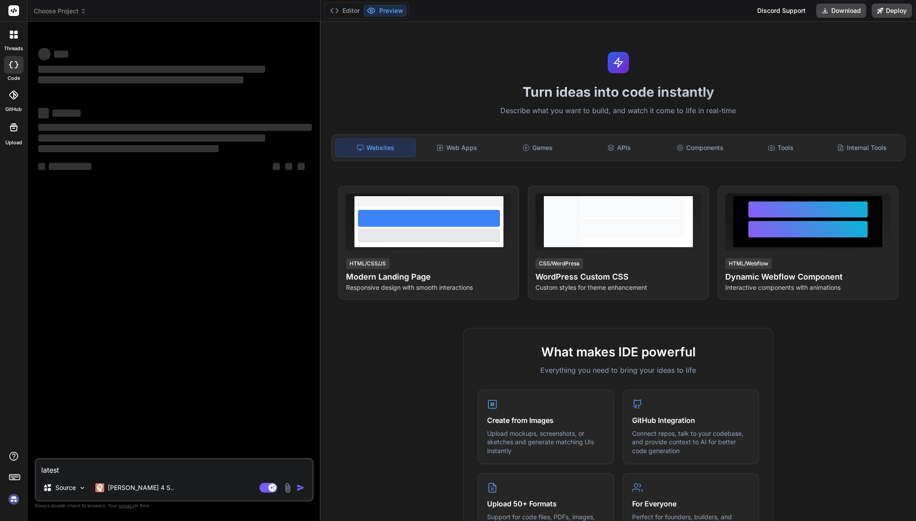
type textarea "x"
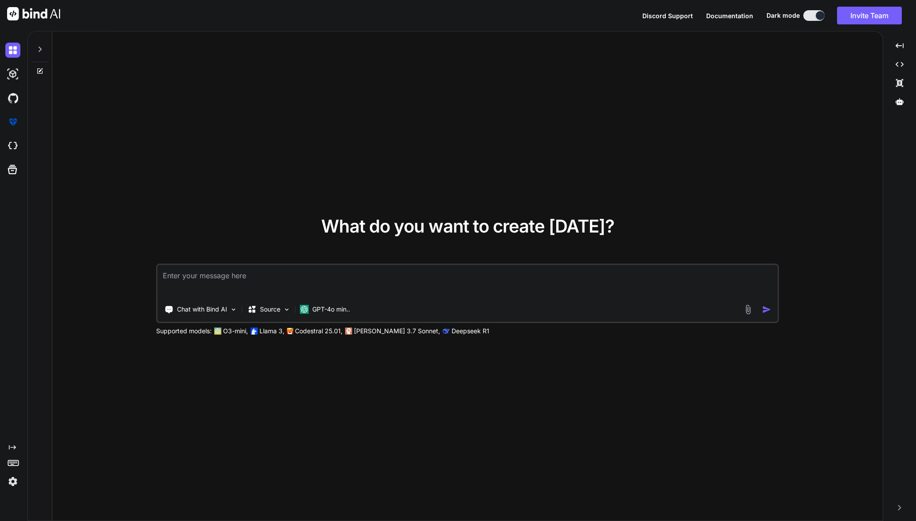
click at [13, 480] on img at bounding box center [12, 481] width 15 height 15
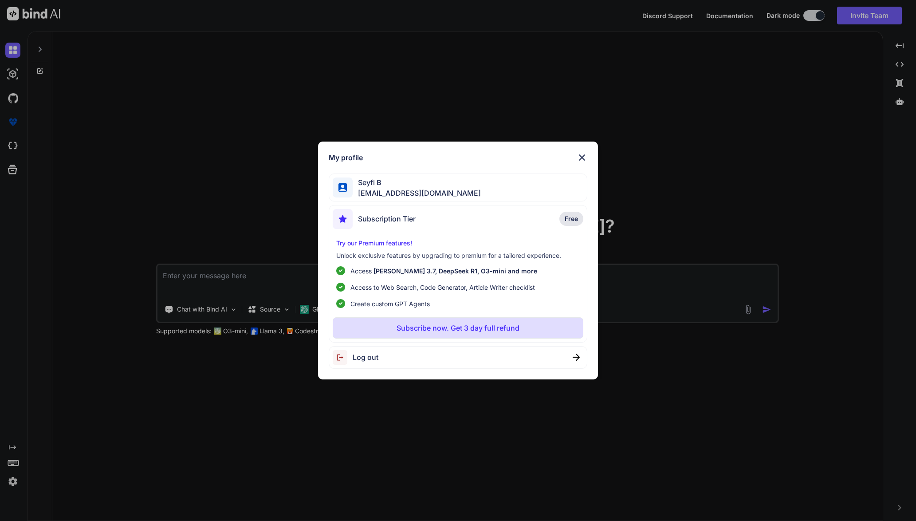
click at [464, 222] on div "Subscription Tier Free" at bounding box center [458, 221] width 251 height 24
click at [568, 218] on span "Free" at bounding box center [571, 218] width 13 height 9
click at [407, 234] on div "Subscription Tier Free Try our Premium features! Unlock exclusive features by u…" at bounding box center [458, 274] width 259 height 138
click at [387, 246] on p "Try our Premium features!" at bounding box center [458, 243] width 244 height 9
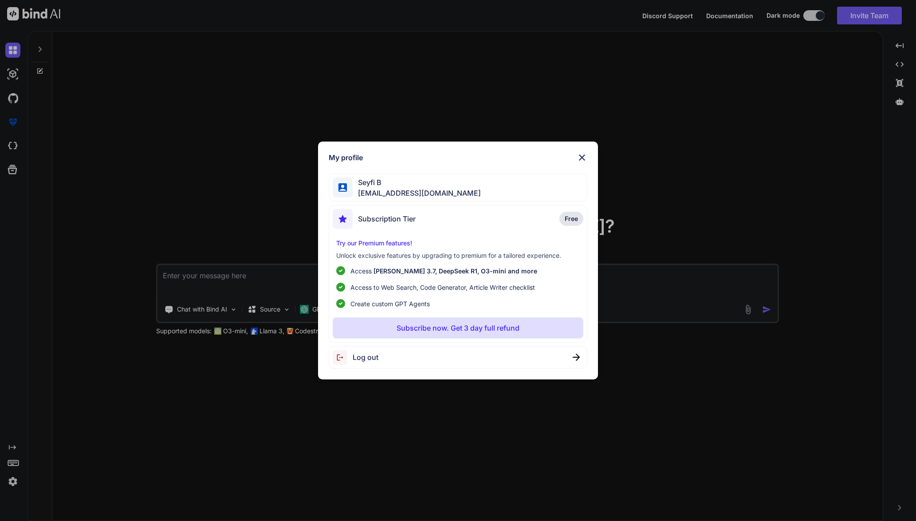
click at [415, 267] on span "[PERSON_NAME] 3.7, DeepSeek R1, O3-mini and more" at bounding box center [456, 271] width 164 height 8
click at [437, 275] on p "Access [PERSON_NAME] 3.7, DeepSeek R1, O3-mini and more" at bounding box center [443, 270] width 187 height 9
click at [399, 251] on p "Unlock exclusive features by upgrading to premium for a tailored experience." at bounding box center [458, 255] width 244 height 9
click at [398, 249] on div "Try our Premium features! Unlock exclusive features by upgrading to premium for…" at bounding box center [458, 274] width 251 height 70
click at [392, 269] on span "[PERSON_NAME] 3.7, DeepSeek R1, O3-mini and more" at bounding box center [456, 271] width 164 height 8
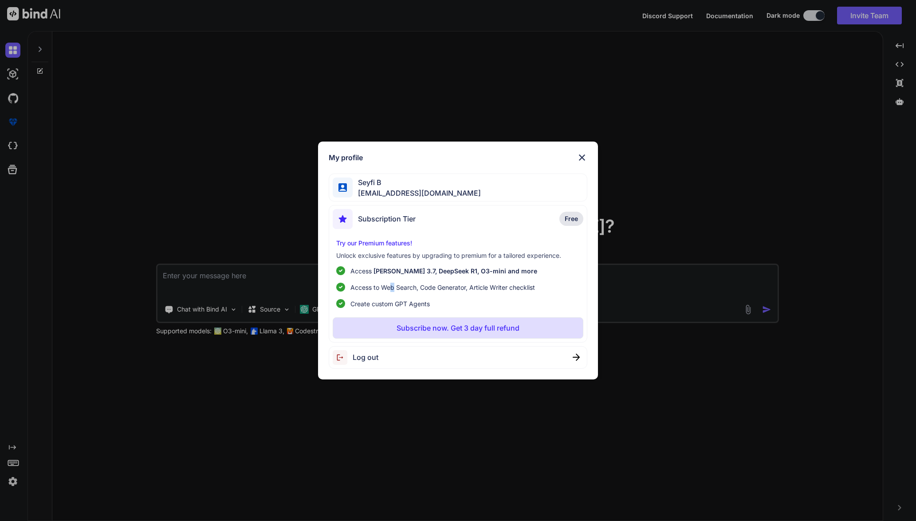
drag, startPoint x: 391, startPoint y: 290, endPoint x: 390, endPoint y: 297, distance: 7.2
click at [390, 295] on ul "Access [PERSON_NAME] 3.7, DeepSeek R1, O3-mini and more Access to Web Search, C…" at bounding box center [458, 287] width 244 height 42
click at [391, 299] on span "Create custom GPT Agents" at bounding box center [389, 303] width 79 height 9
click at [459, 300] on li "Create custom GPT Agents" at bounding box center [458, 303] width 244 height 9
click at [461, 292] on ul "Access [PERSON_NAME] 3.7, DeepSeek R1, O3-mini and more Access to Web Search, C…" at bounding box center [458, 287] width 244 height 42
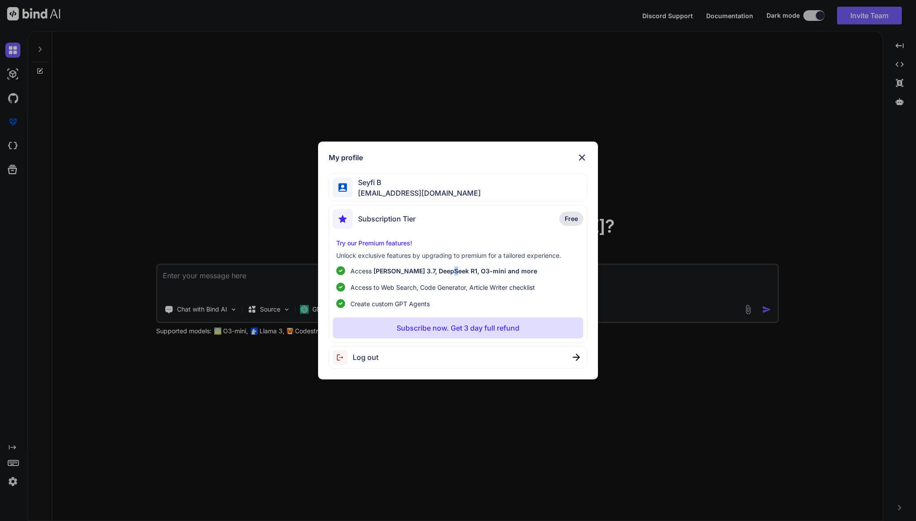
drag, startPoint x: 447, startPoint y: 277, endPoint x: 446, endPoint y: 331, distance: 53.7
click at [445, 281] on ul "Access Claude 3.7, DeepSeek R1, O3-mini and more Access to Web Search, Code Gen…" at bounding box center [458, 287] width 244 height 42
click at [446, 323] on p "Subscribe now. Get 3 day full refund" at bounding box center [458, 328] width 123 height 11
type textarea "x"
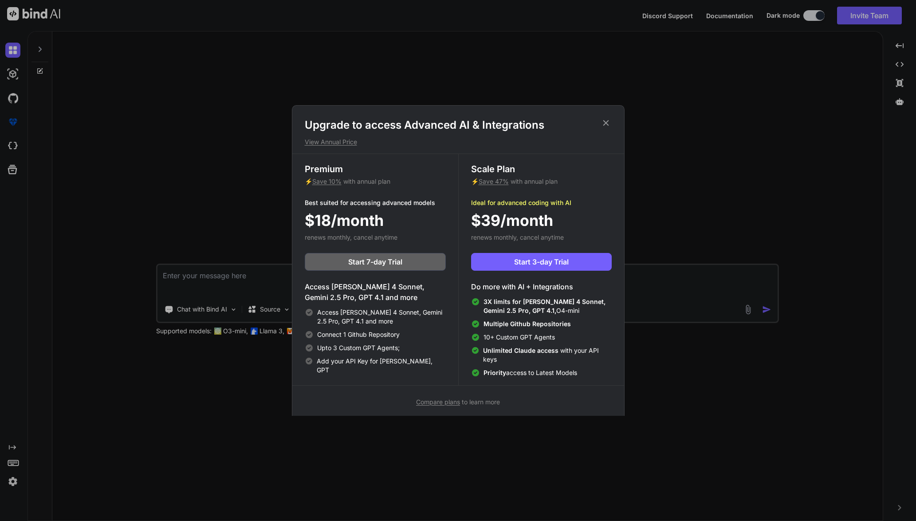
click at [450, 398] on span "Compare plans" at bounding box center [438, 402] width 44 height 8
click at [319, 36] on div "Upgrade to access Advanced AI & Integrations View Annual Price Premium ⚡ Save 1…" at bounding box center [458, 260] width 916 height 521
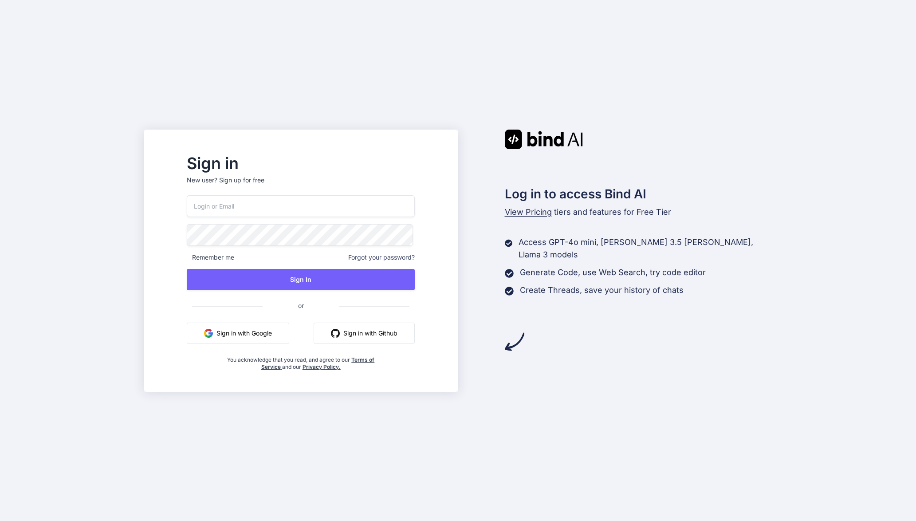
click at [284, 330] on button "Sign in with Google" at bounding box center [238, 333] width 102 height 21
